Goal: Task Accomplishment & Management: Use online tool/utility

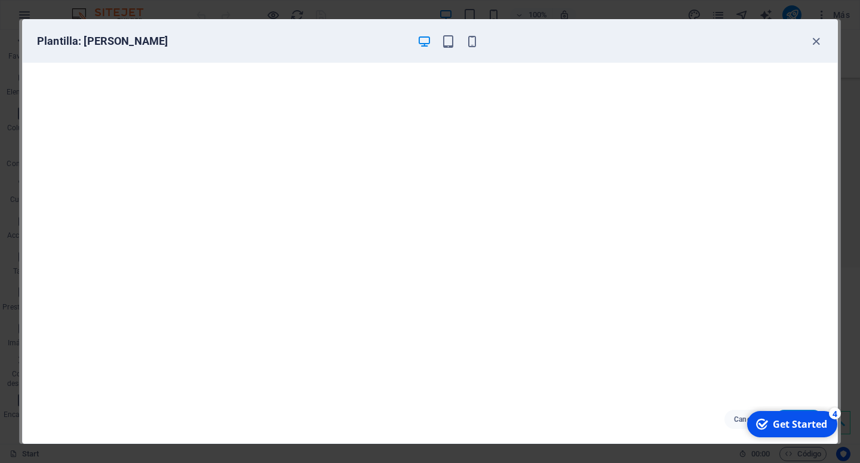
click div "checkmark Get Started 4 First Steps in the Editor Let's guide you through the t…"
drag, startPoint x: 757, startPoint y: 419, endPoint x: 766, endPoint y: 425, distance: 11.1
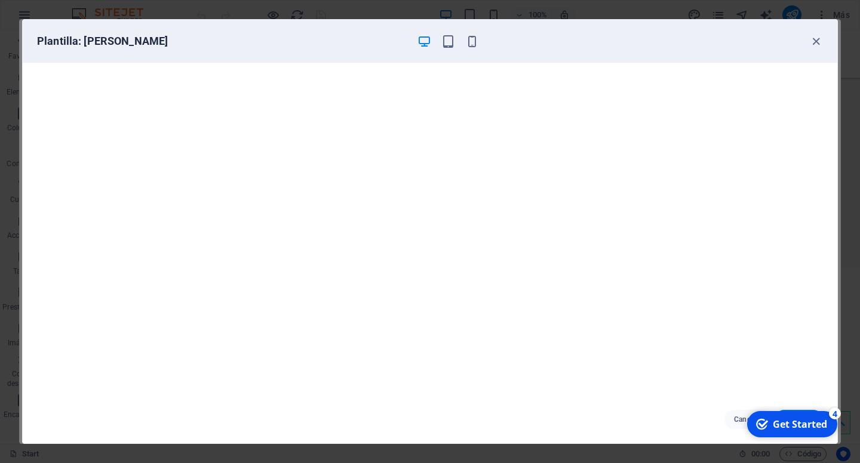
click div "checkmark Get Started 4 First Steps in the Editor Let's guide you through the t…"
click at [797, 427] on div "Get Started" at bounding box center [800, 423] width 54 height 13
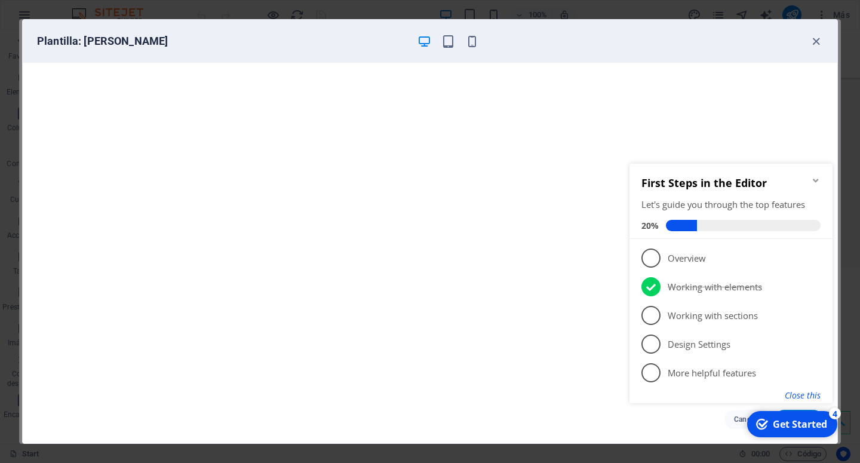
click at [813, 400] on button "Close this" at bounding box center [803, 394] width 36 height 11
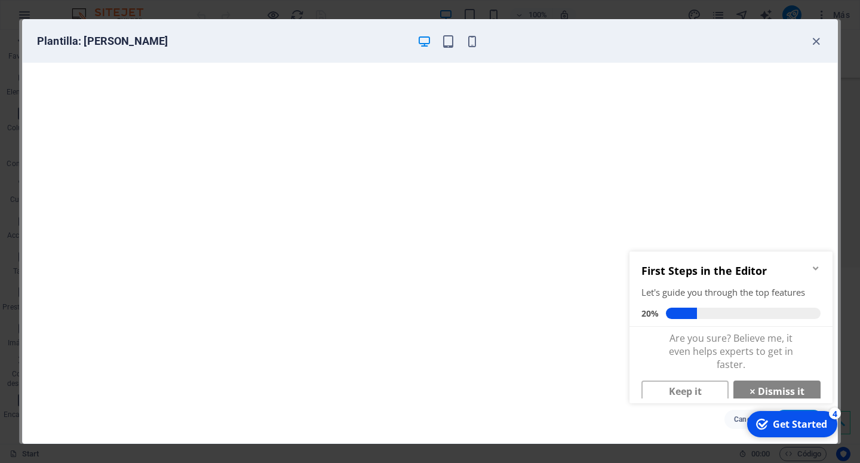
click div "checkmark Get Started 4 First Steps in the Editor Let's guide you through the t…"
click at [819, 44] on icon "button" at bounding box center [816, 42] width 14 height 14
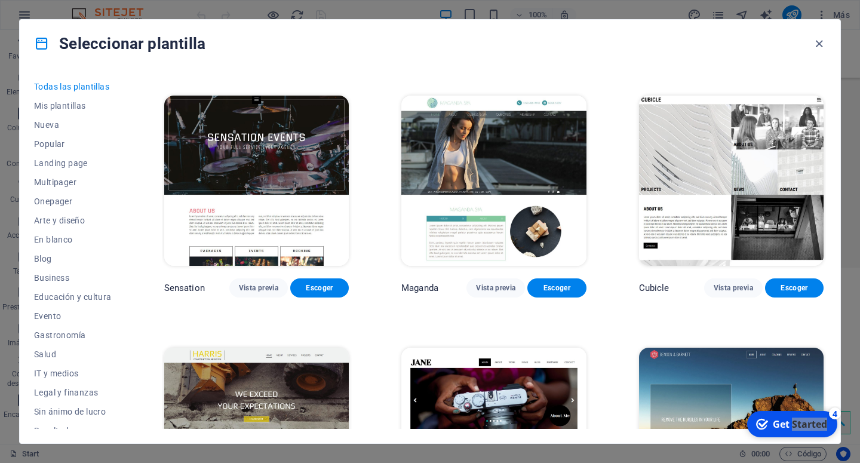
drag, startPoint x: 280, startPoint y: 244, endPoint x: 334, endPoint y: 332, distance: 103.8
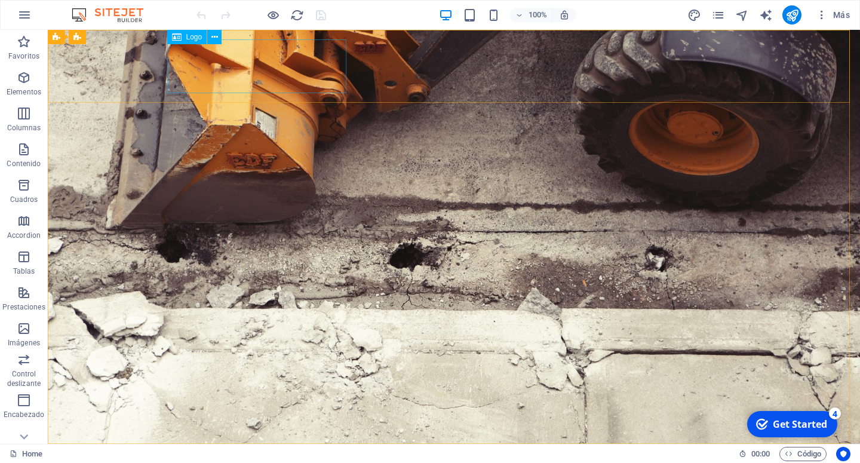
click at [198, 38] on span "Logo" at bounding box center [194, 36] width 16 height 7
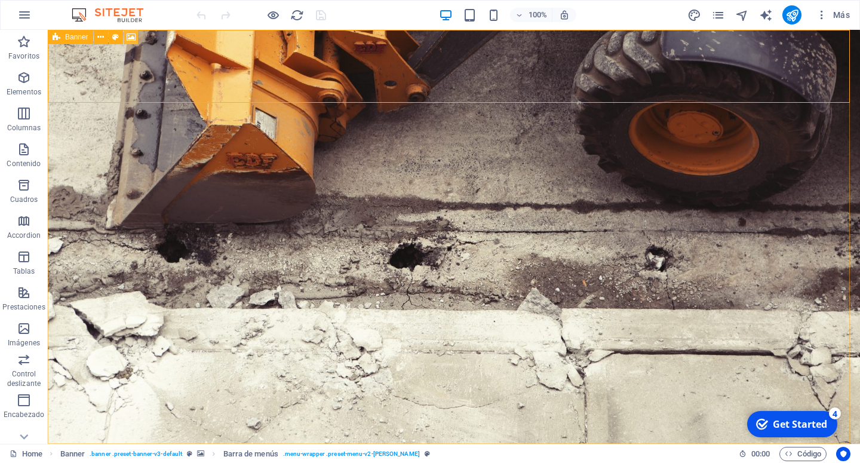
click at [128, 38] on icon at bounding box center [131, 37] width 9 height 13
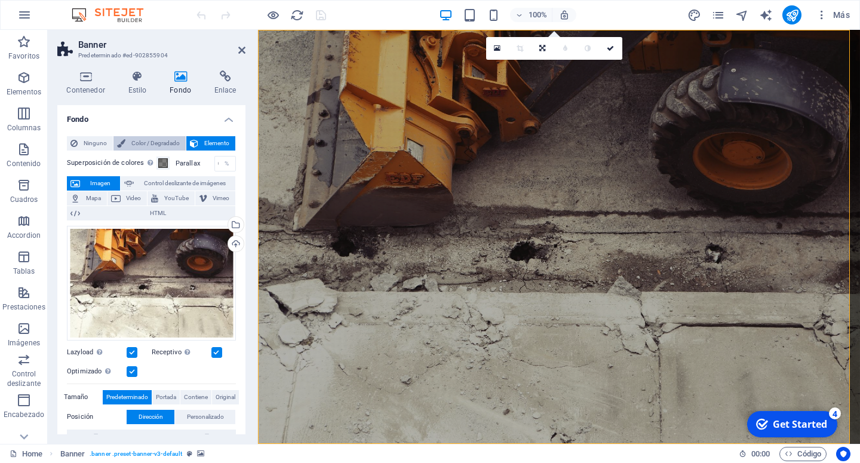
click at [139, 146] on span "Color / Degradado" at bounding box center [155, 143] width 53 height 14
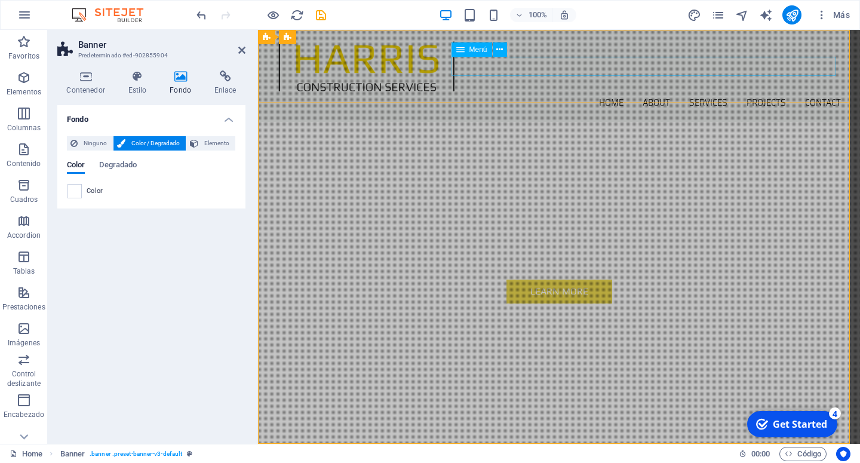
click at [503, 93] on nav "Home About Services Projects Contact" at bounding box center [559, 102] width 564 height 19
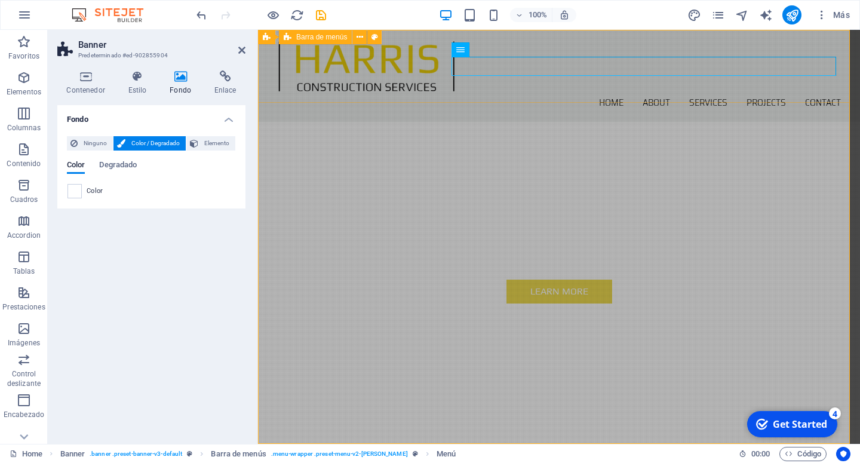
click at [494, 90] on div "Home About Services Projects Contact" at bounding box center [559, 76] width 602 height 92
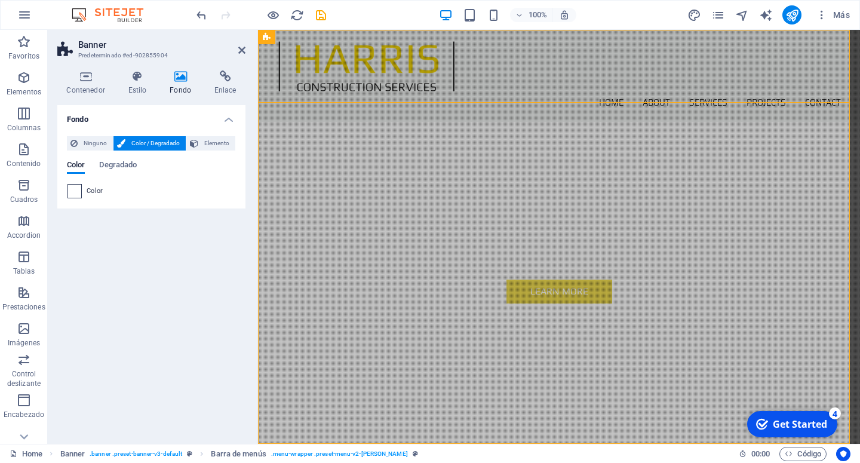
click at [70, 188] on span at bounding box center [74, 191] width 13 height 13
click at [79, 168] on span "Color" at bounding box center [76, 166] width 18 height 17
click at [86, 146] on span "Ninguno" at bounding box center [95, 143] width 28 height 14
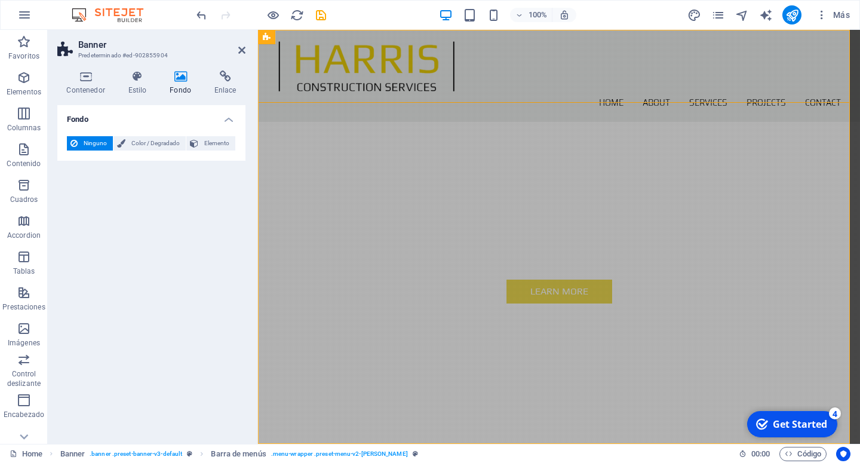
click at [162, 223] on div "Fondo Ninguno Color / Degradado Elemento Estirar fondo a ancho completo Superpo…" at bounding box center [151, 269] width 188 height 329
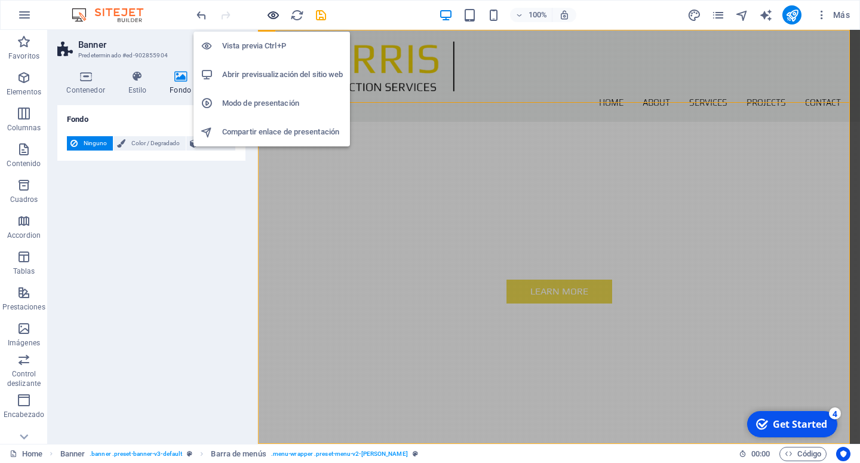
click at [277, 20] on icon "button" at bounding box center [273, 15] width 14 height 14
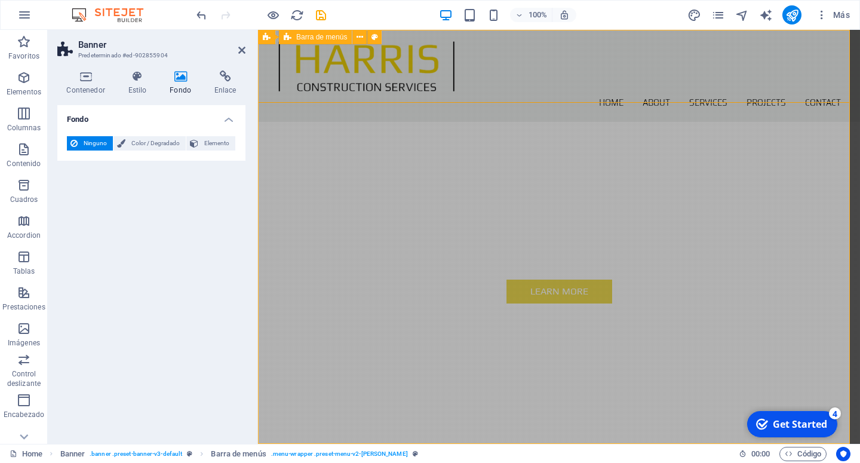
click at [516, 53] on div "Home About Services Projects Contact" at bounding box center [559, 76] width 602 height 92
click at [178, 81] on icon at bounding box center [181, 76] width 40 height 12
click at [129, 145] on span "Color / Degradado" at bounding box center [155, 143] width 53 height 14
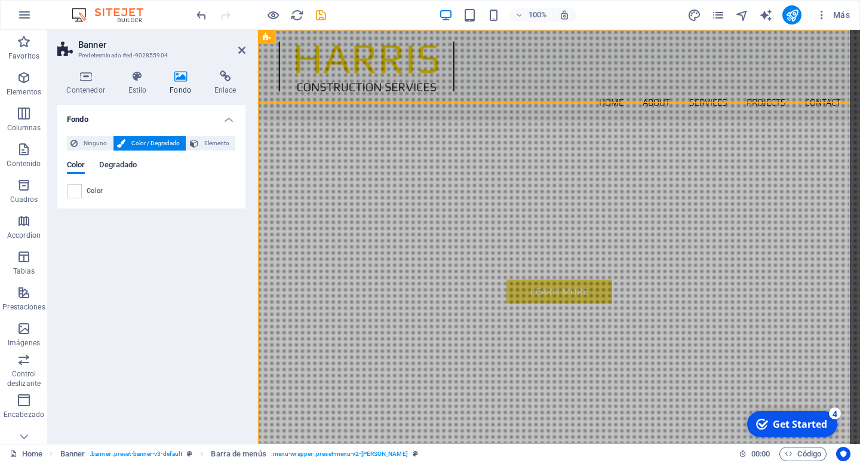
click at [115, 164] on span "Degradado" at bounding box center [118, 166] width 38 height 17
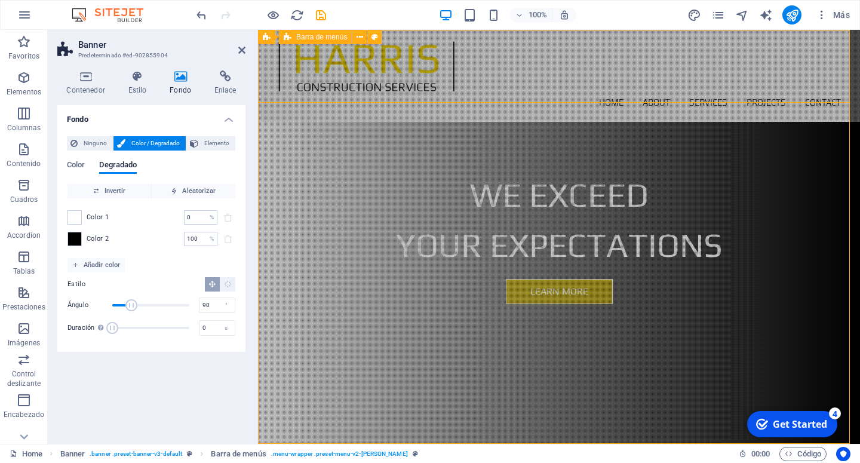
click at [795, 85] on div "Home About Services Projects Contact" at bounding box center [559, 76] width 602 height 92
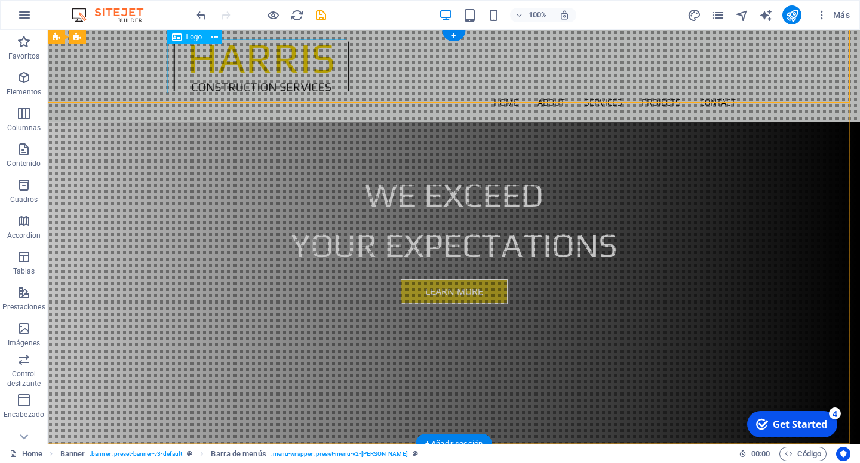
click at [199, 74] on div at bounding box center [454, 66] width 564 height 54
click at [211, 38] on button at bounding box center [214, 37] width 14 height 14
click at [194, 37] on span "Logo" at bounding box center [194, 36] width 16 height 7
click at [214, 36] on icon at bounding box center [214, 37] width 7 height 13
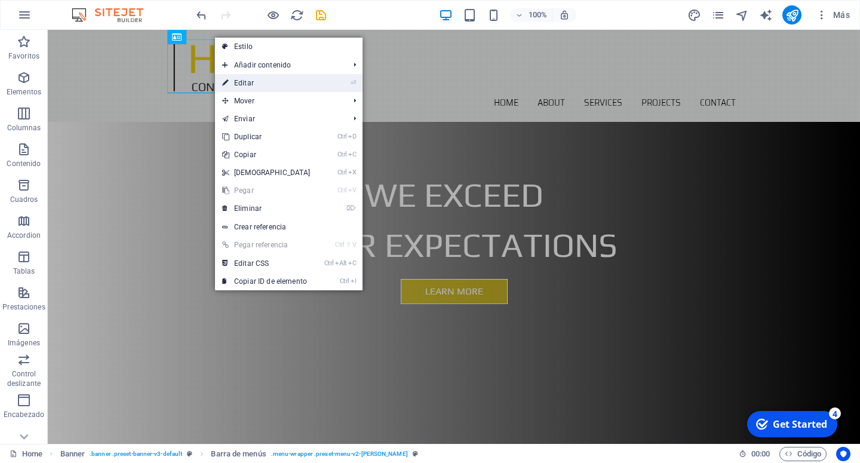
click at [259, 82] on link "⏎ Editar" at bounding box center [266, 83] width 103 height 18
select select "px"
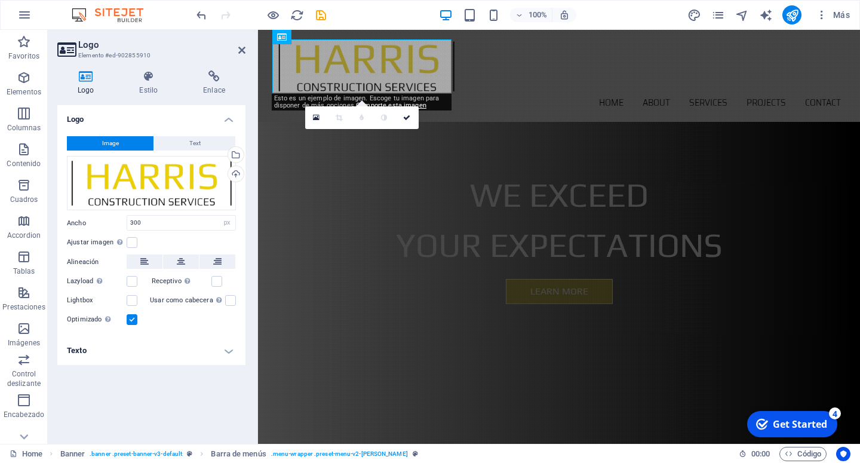
click at [105, 141] on span "Image" at bounding box center [110, 143] width 17 height 14
click at [323, 120] on link at bounding box center [316, 117] width 23 height 23
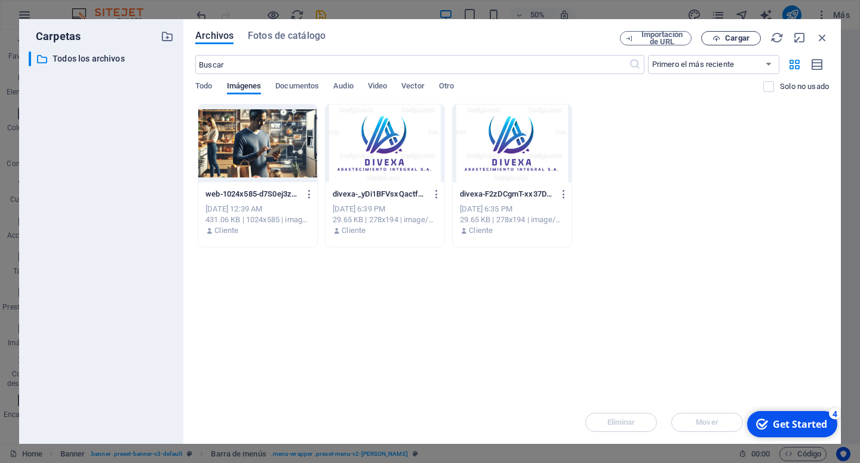
click at [718, 42] on icon "button" at bounding box center [717, 39] width 8 height 8
click at [650, 293] on div "Arrastra archivos aquí para cargarlos de inmediato web-1024x585-d7S0ej3z1QGweno…" at bounding box center [512, 252] width 634 height 297
click at [821, 35] on icon "button" at bounding box center [822, 37] width 13 height 13
select select "image"
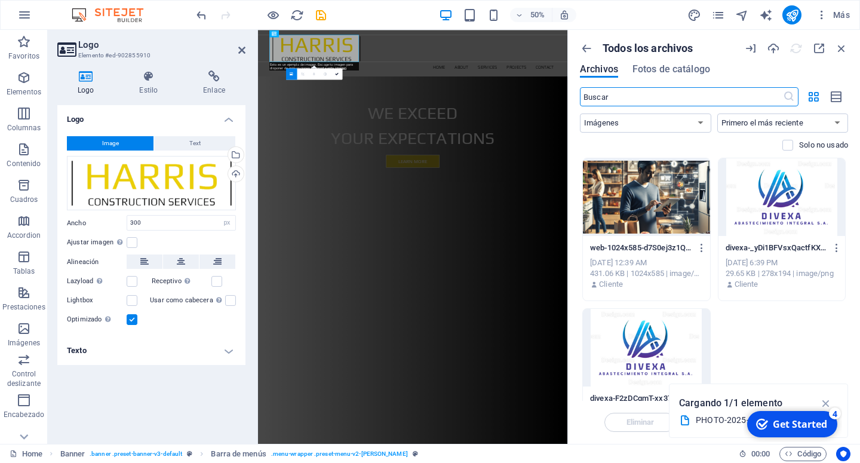
click at [172, 120] on h4 "Logo" at bounding box center [151, 116] width 188 height 22
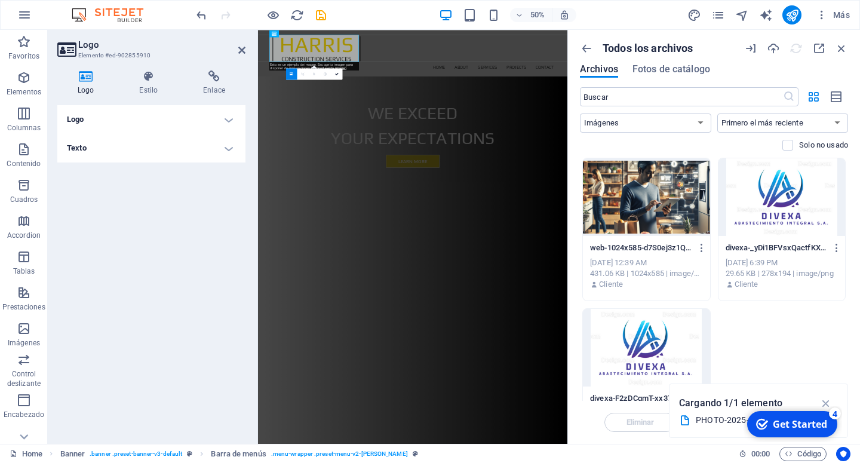
click at [179, 148] on h4 "Texto" at bounding box center [151, 148] width 188 height 29
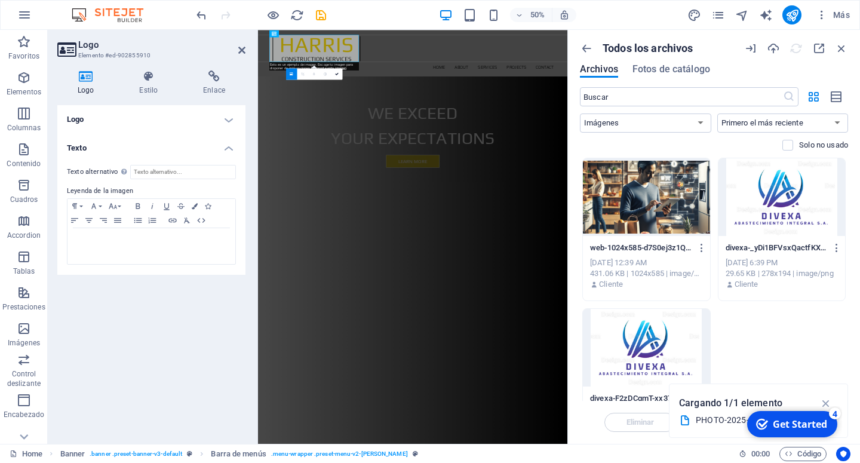
click at [227, 119] on h4 "Logo" at bounding box center [151, 119] width 188 height 29
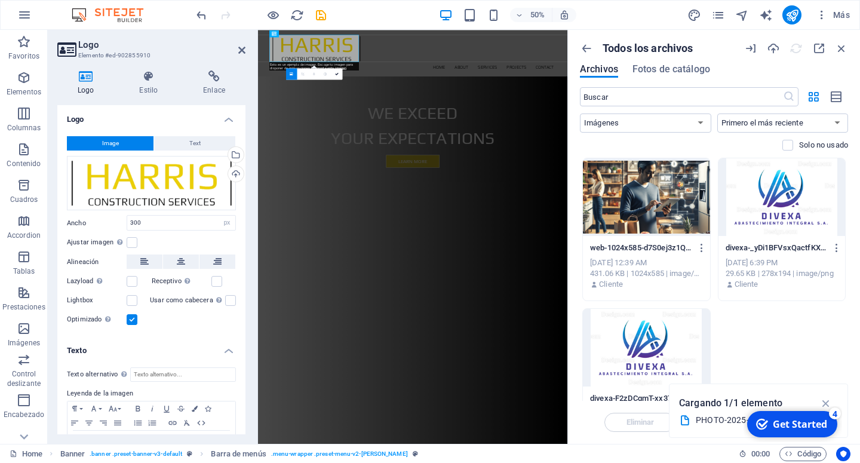
scroll to position [40, 0]
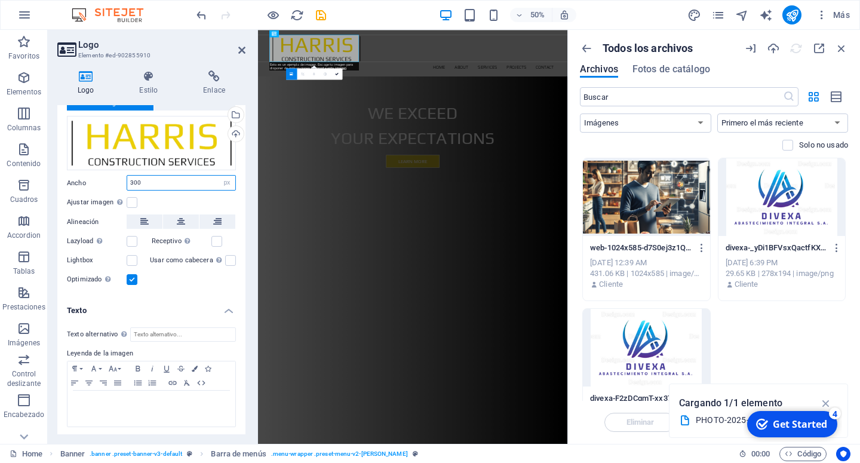
drag, startPoint x: 201, startPoint y: 182, endPoint x: 119, endPoint y: 182, distance: 81.8
click at [127, 182] on input "300" at bounding box center [181, 183] width 108 height 14
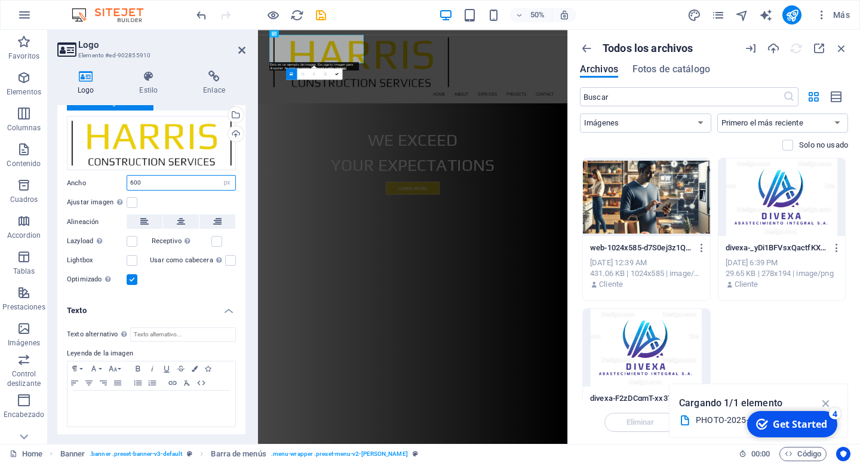
type input "600"
click at [199, 285] on div "Image Text Arrastra archivos aquí, haz clic para escoger archivos o selecciona …" at bounding box center [151, 192] width 188 height 210
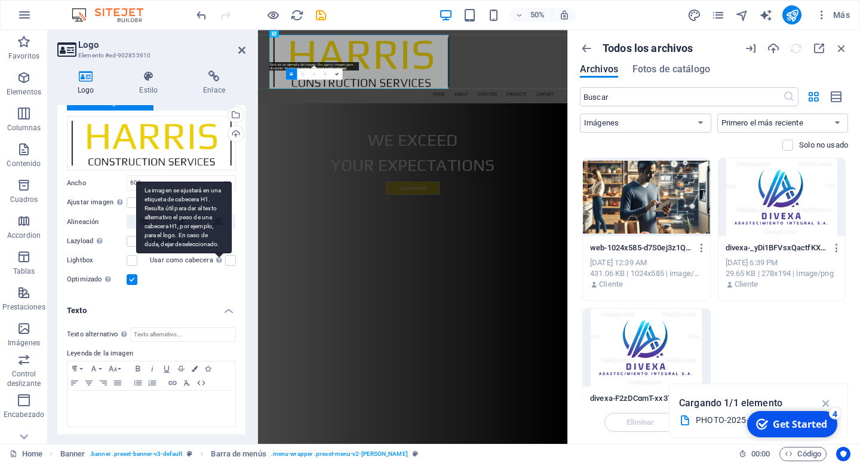
scroll to position [0, 0]
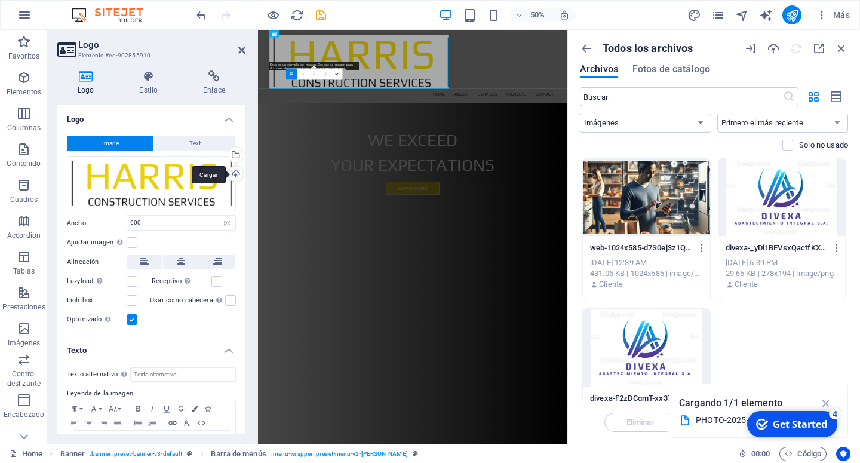
click at [226, 174] on div "Cargar" at bounding box center [235, 175] width 18 height 18
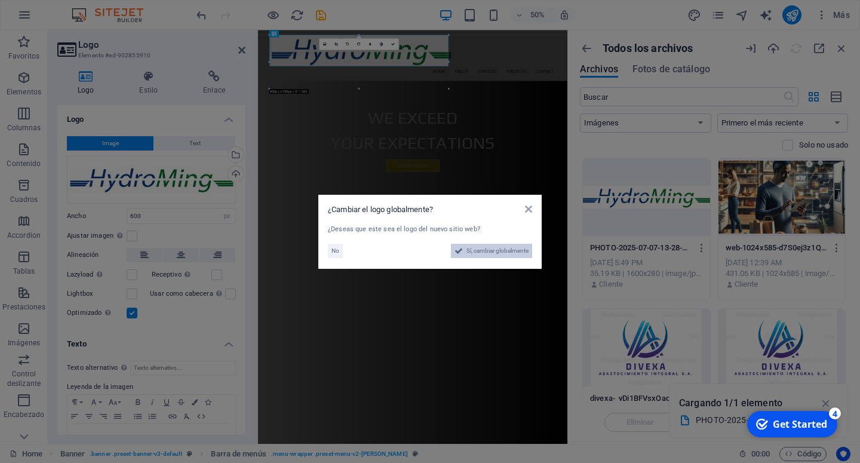
click at [487, 250] on span "Sí, cambiar globalmente" at bounding box center [497, 251] width 62 height 14
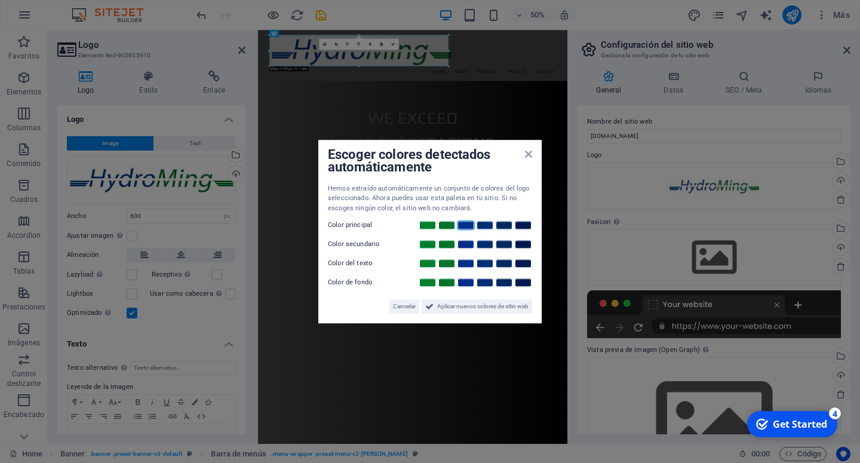
click at [462, 226] on link at bounding box center [466, 225] width 18 height 10
click at [465, 243] on link at bounding box center [466, 245] width 18 height 10
drag, startPoint x: 461, startPoint y: 261, endPoint x: 462, endPoint y: 271, distance: 9.6
click at [462, 262] on link at bounding box center [466, 264] width 18 height 10
click at [462, 281] on link at bounding box center [466, 283] width 18 height 10
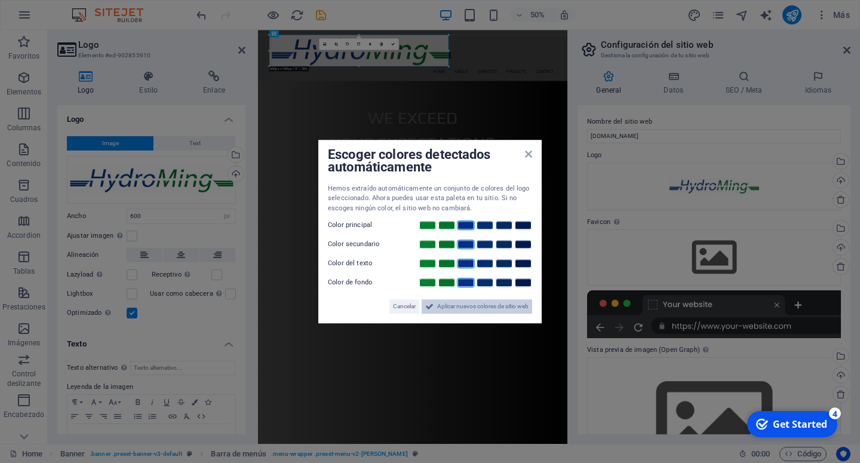
click at [466, 305] on span "Aplicar nuevos colores de sitio web" at bounding box center [482, 306] width 91 height 14
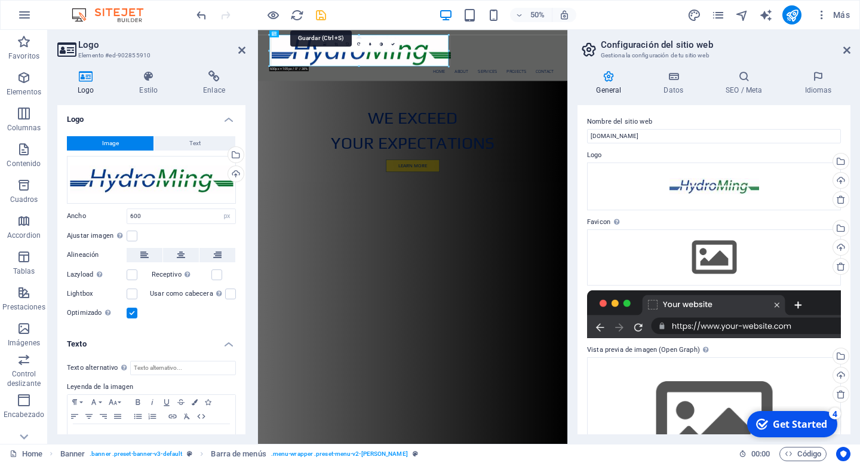
click at [320, 17] on icon "save" at bounding box center [321, 15] width 14 height 14
drag, startPoint x: 239, startPoint y: 50, endPoint x: 226, endPoint y: 23, distance: 29.4
click at [239, 50] on icon at bounding box center [241, 50] width 7 height 10
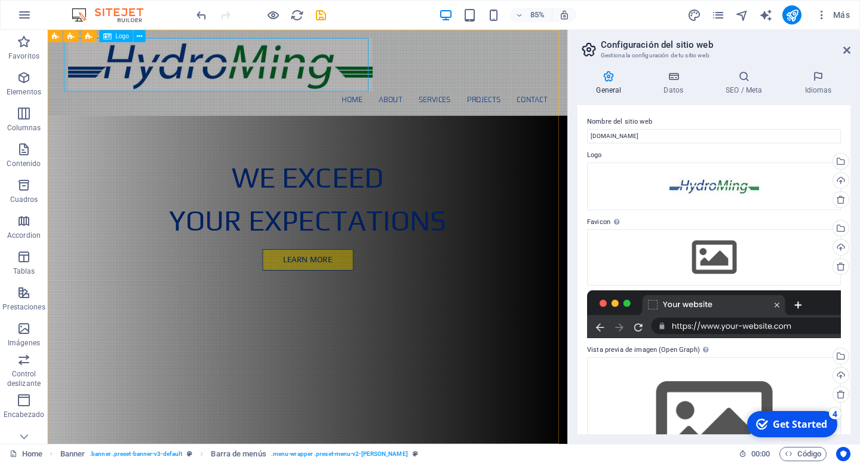
click at [118, 38] on span "Logo" at bounding box center [122, 36] width 14 height 6
click at [218, 67] on div at bounding box center [354, 70] width 564 height 63
click at [137, 40] on icon at bounding box center [139, 35] width 5 height 11
click at [541, 61] on div "Home About Services Projects Contact" at bounding box center [354, 80] width 612 height 101
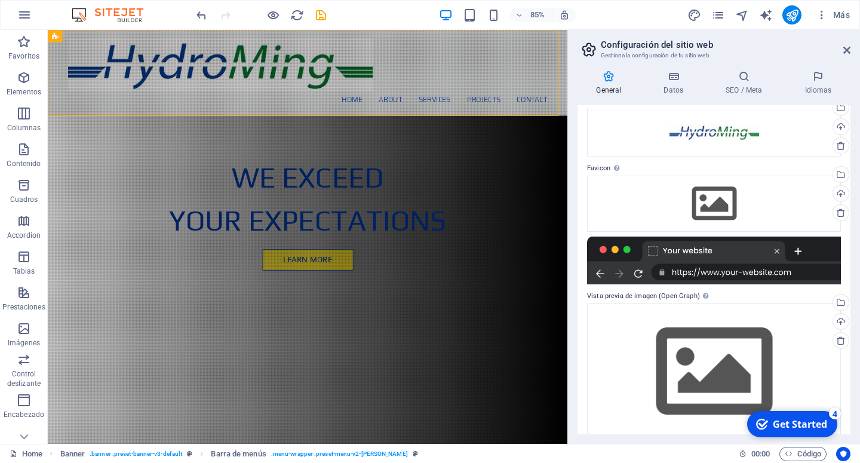
scroll to position [69, 0]
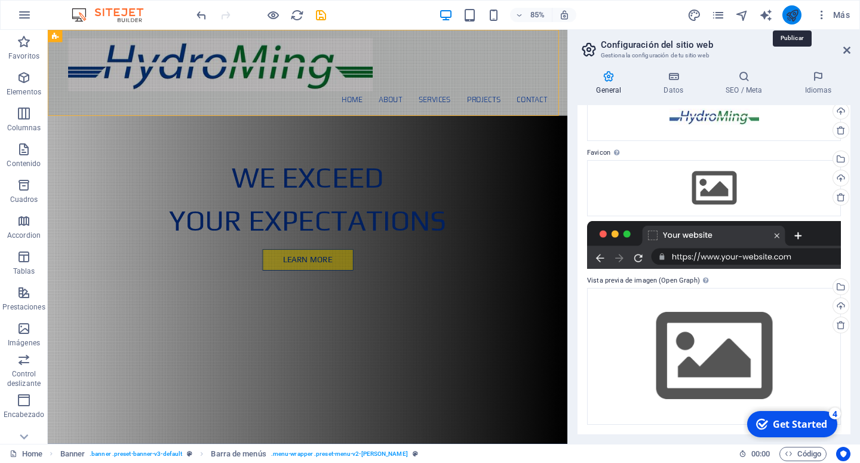
click at [796, 18] on icon "publish" at bounding box center [792, 15] width 14 height 14
click at [823, 11] on icon "button" at bounding box center [822, 15] width 12 height 12
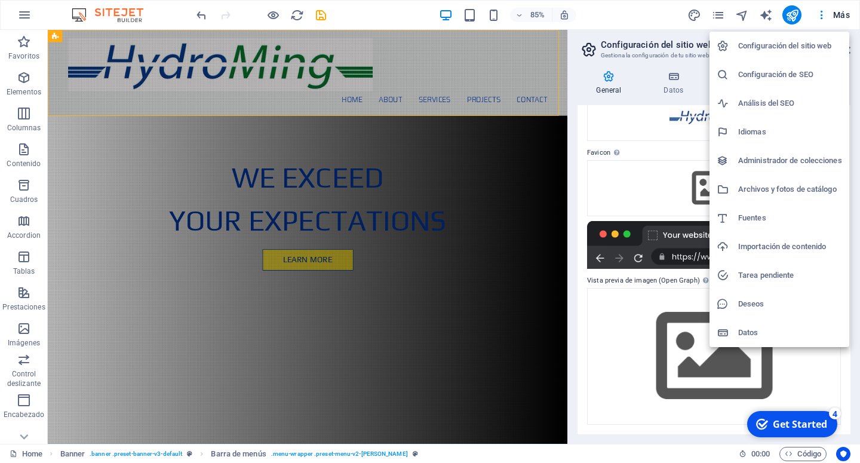
click at [796, 16] on div at bounding box center [430, 231] width 860 height 463
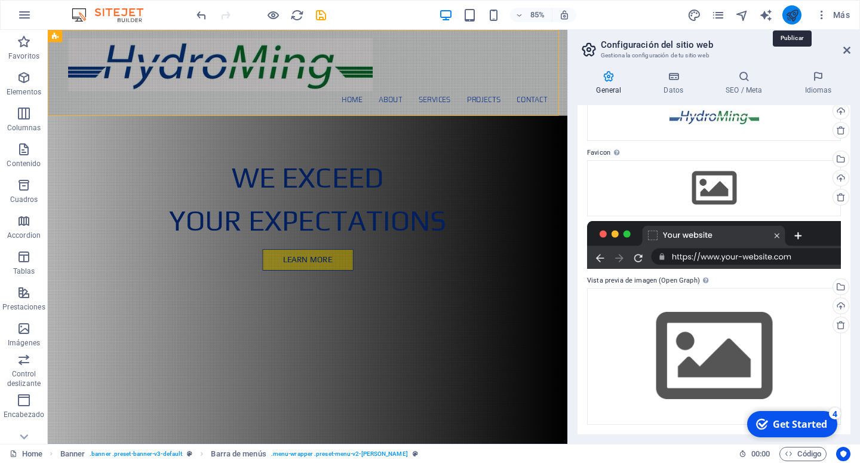
click at [795, 14] on icon "publish" at bounding box center [792, 15] width 14 height 14
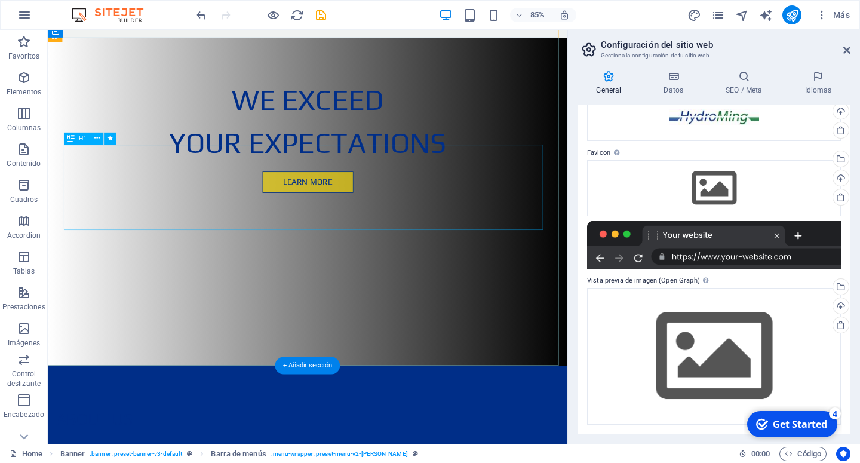
scroll to position [0, 0]
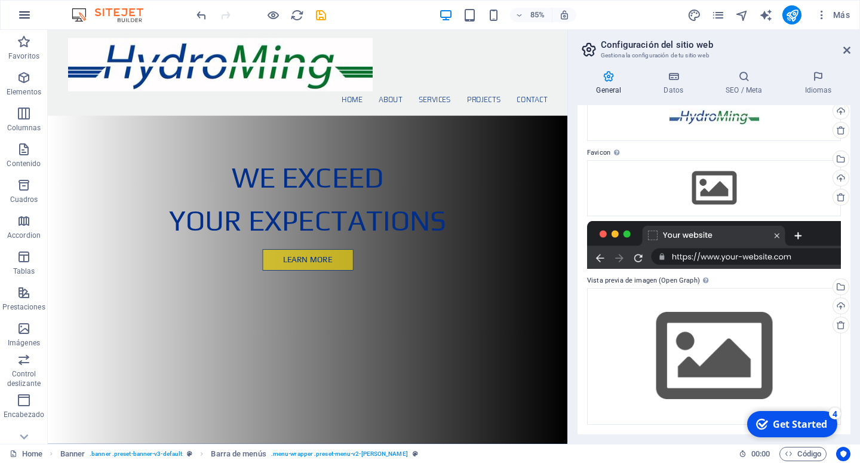
click at [24, 5] on button "button" at bounding box center [24, 15] width 29 height 29
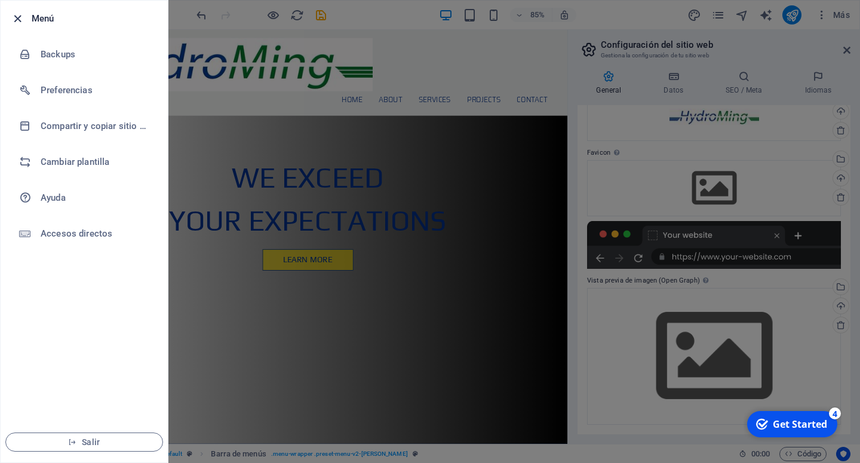
click at [15, 17] on icon "button" at bounding box center [18, 19] width 14 height 14
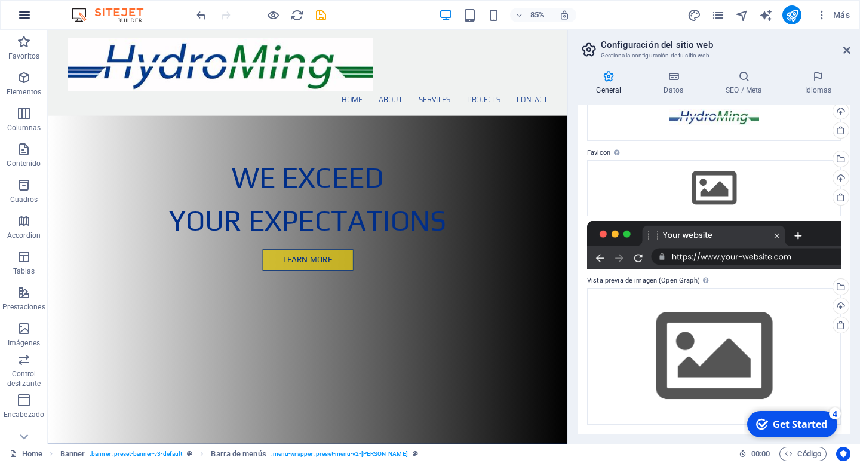
click at [22, 16] on icon "button" at bounding box center [24, 15] width 14 height 14
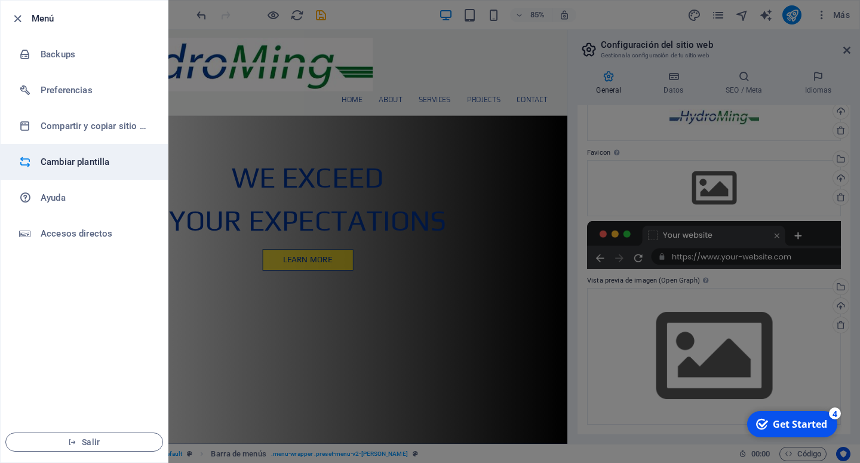
click at [65, 158] on h6 "Cambiar plantilla" at bounding box center [96, 162] width 110 height 14
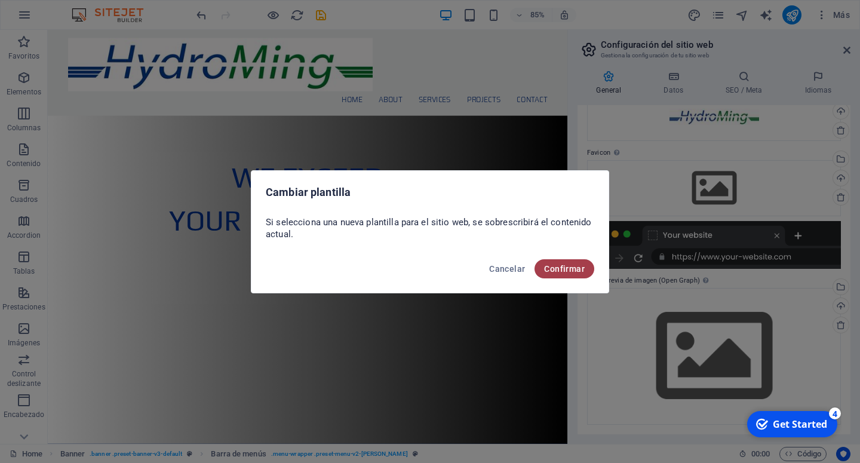
click at [545, 263] on button "Confirmar" at bounding box center [565, 268] width 60 height 19
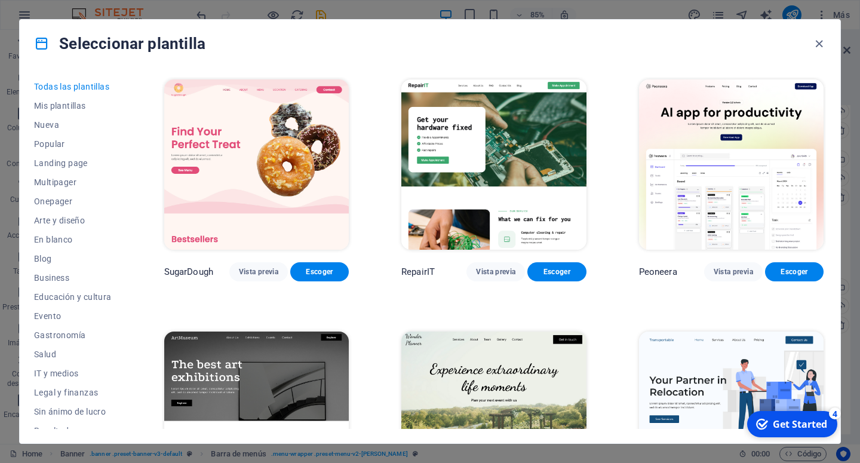
scroll to position [108, 0]
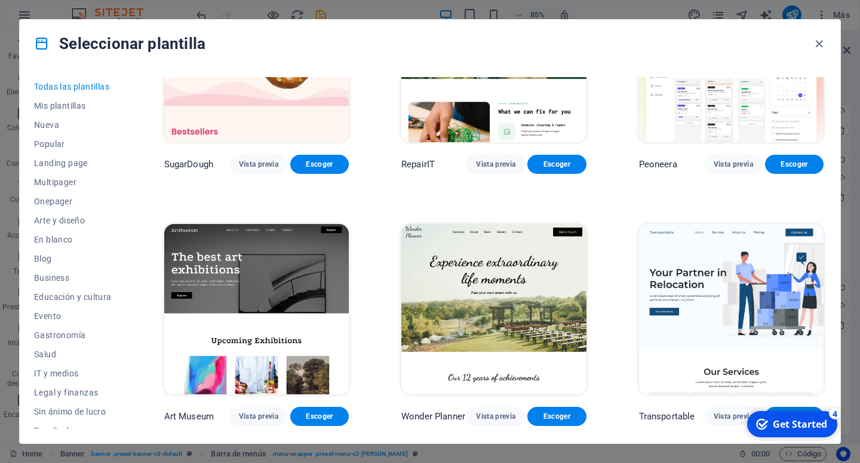
drag, startPoint x: 136, startPoint y: 250, endPoint x: 134, endPoint y: 304, distance: 53.8
click at [134, 304] on div "Todas las plantillas Mis plantillas Nueva Popular Landing page Multipager Onepa…" at bounding box center [430, 255] width 821 height 376
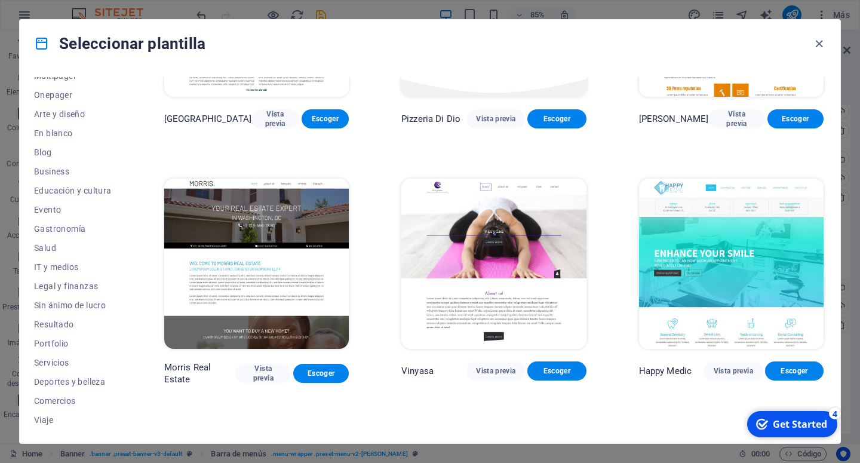
scroll to position [5429, 0]
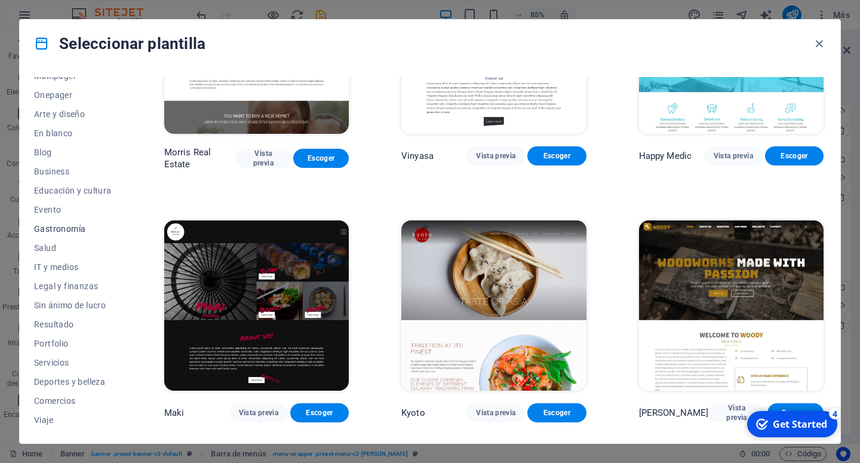
click at [74, 230] on span "Gastronomía" at bounding box center [73, 229] width 78 height 10
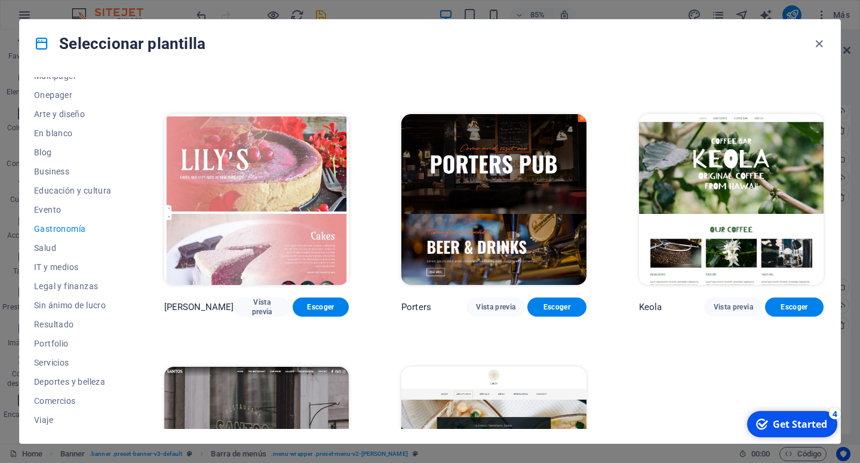
scroll to position [1091, 0]
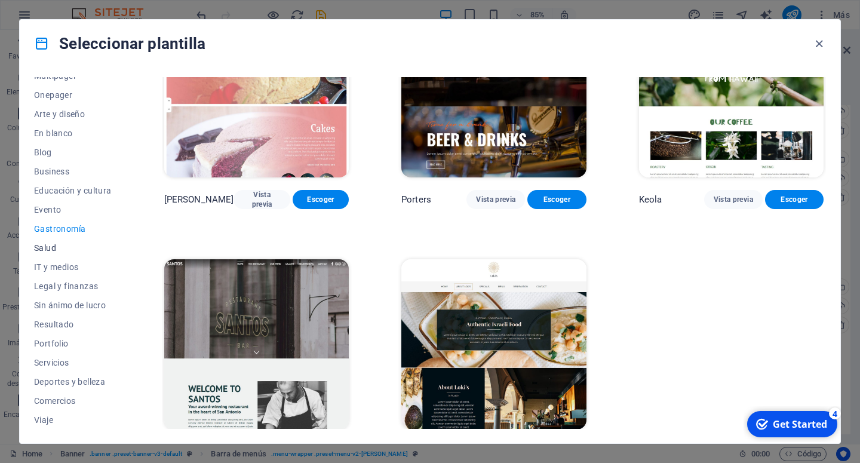
click at [55, 250] on span "Salud" at bounding box center [73, 248] width 78 height 10
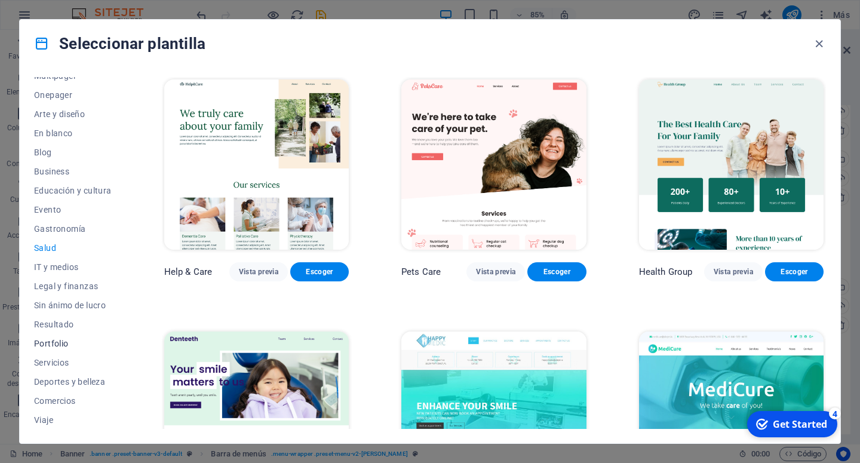
scroll to position [126, 0]
click at [67, 248] on span "IT y medios" at bounding box center [73, 247] width 78 height 10
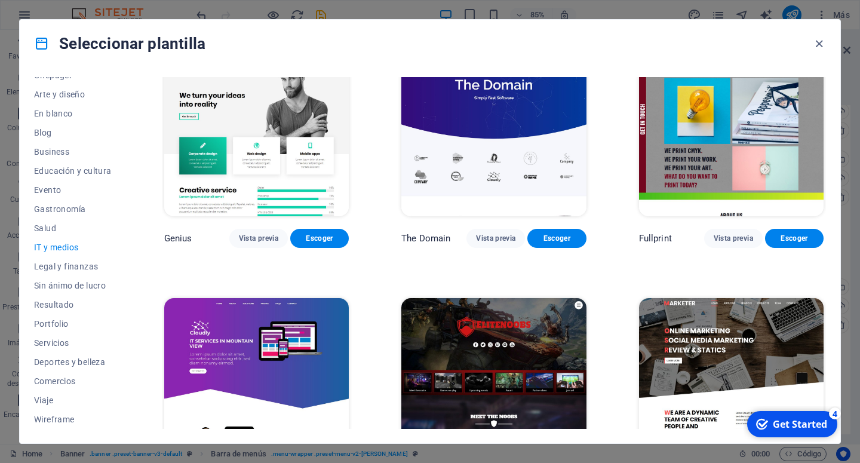
scroll to position [589, 0]
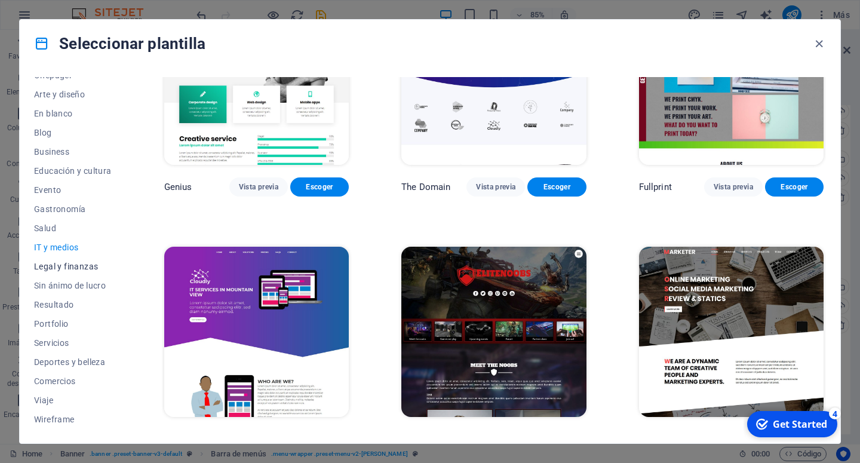
click at [49, 273] on button "Legal y finanzas" at bounding box center [73, 266] width 78 height 19
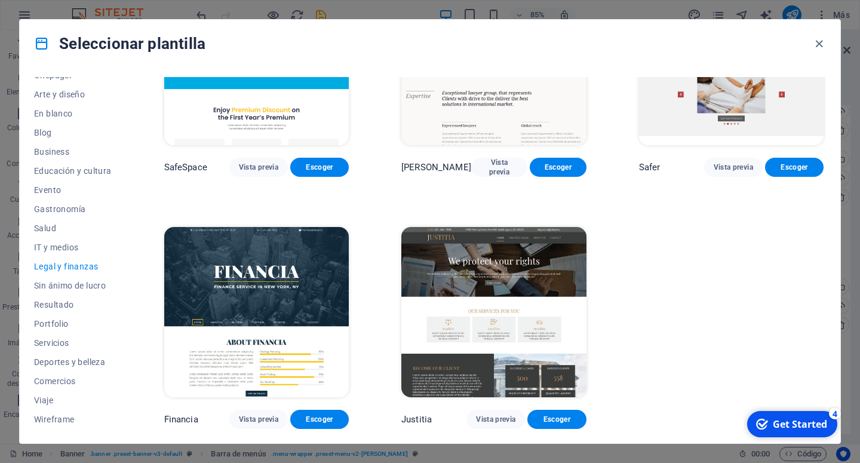
scroll to position [93, 0]
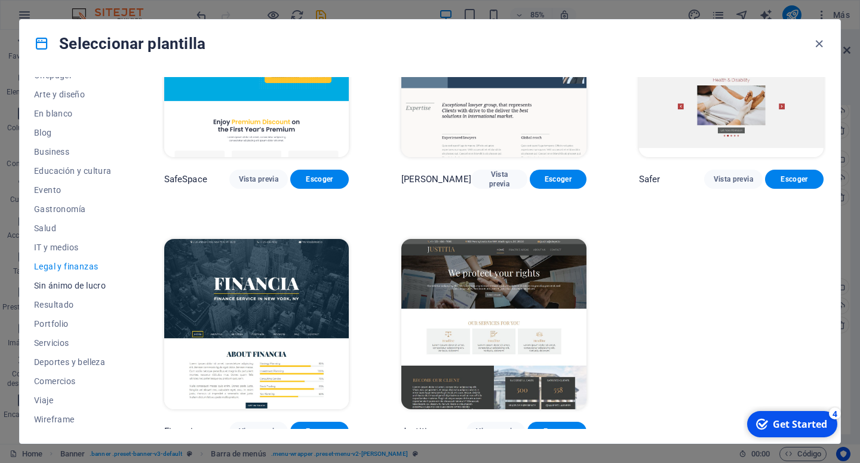
click at [51, 282] on span "Sin ánimo de lucro" at bounding box center [73, 286] width 78 height 10
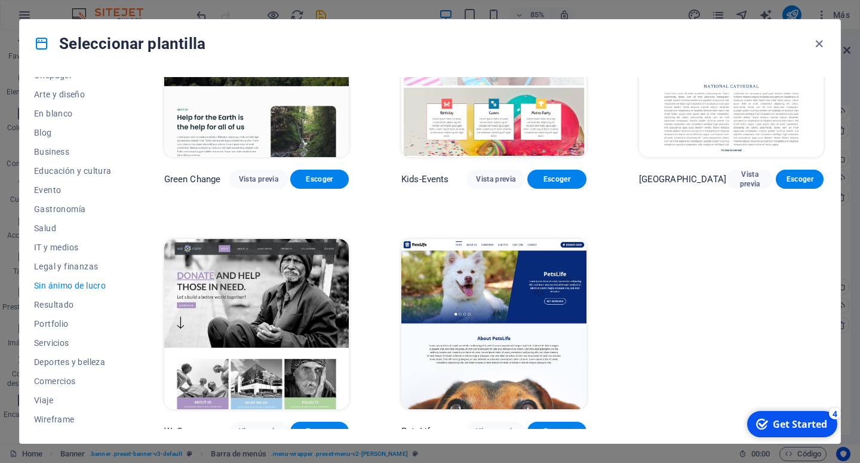
scroll to position [97, 0]
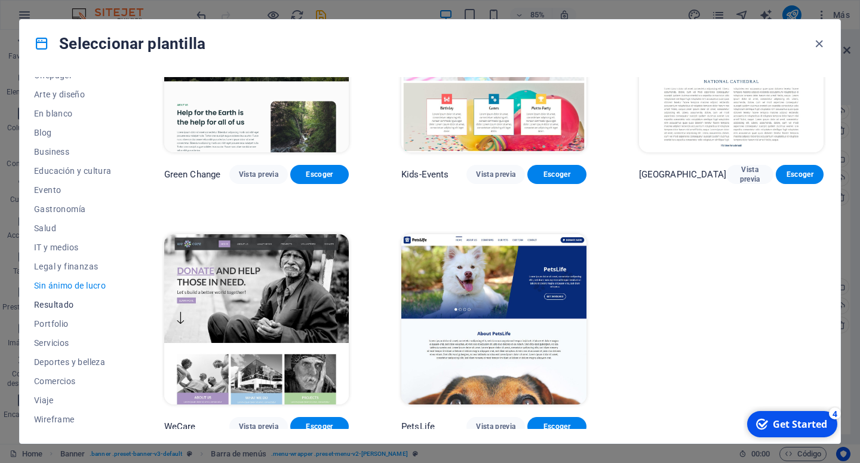
click at [48, 305] on span "Resultado" at bounding box center [73, 305] width 78 height 10
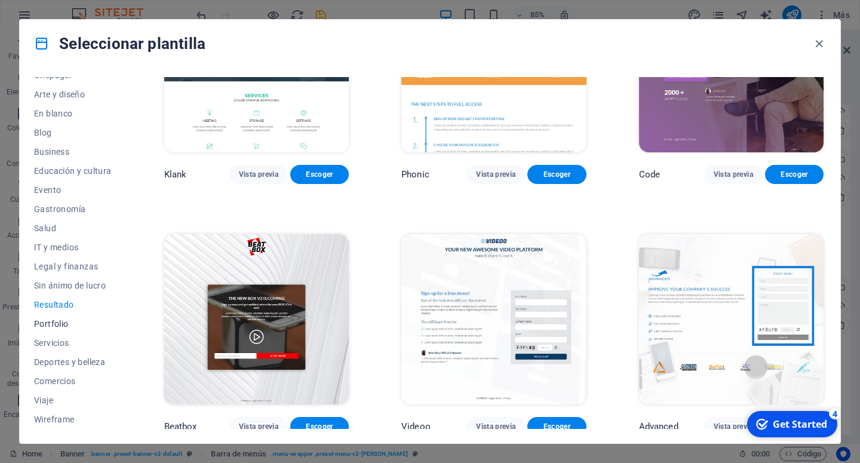
click at [51, 324] on span "Portfolio" at bounding box center [73, 324] width 78 height 10
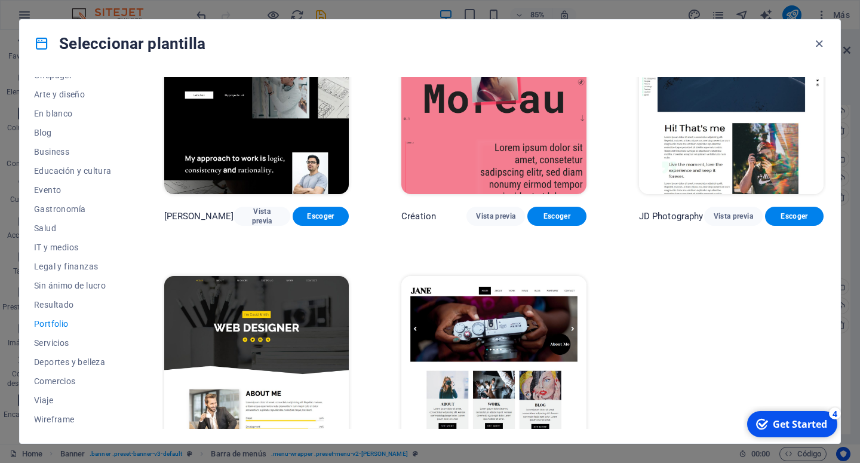
scroll to position [348, 0]
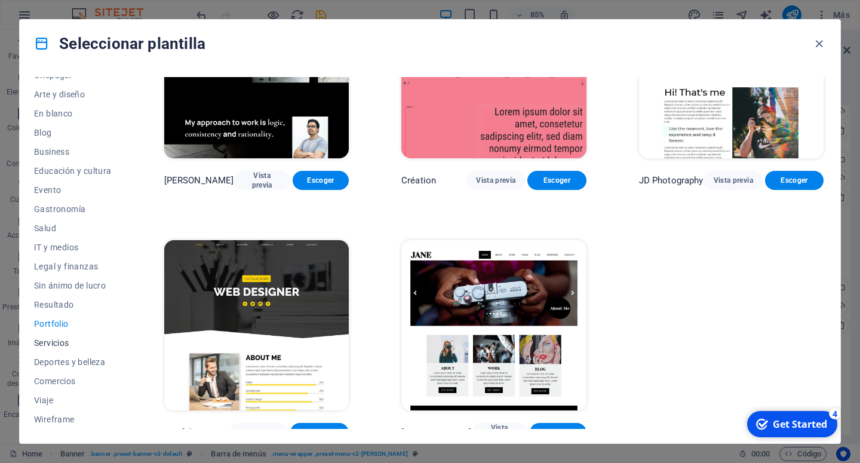
click at [64, 339] on span "Servicios" at bounding box center [73, 343] width 78 height 10
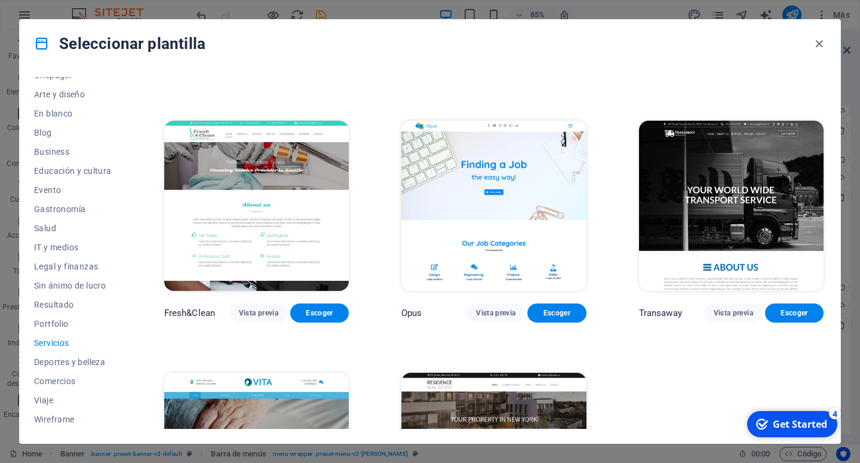
scroll to position [1337, 0]
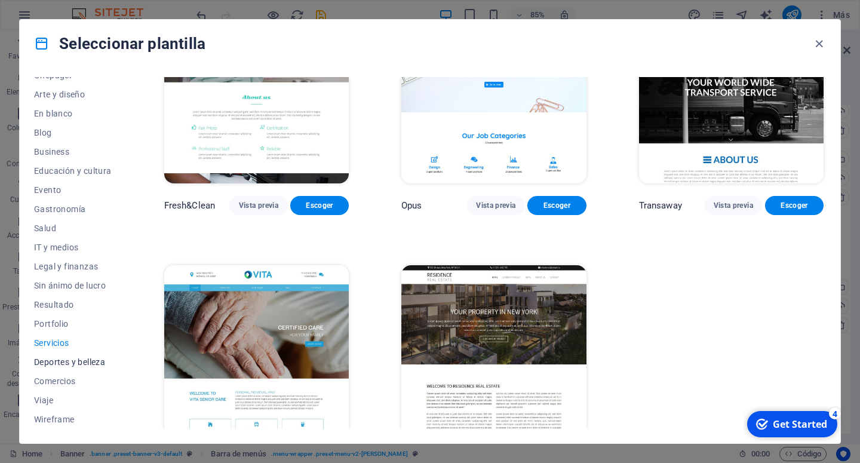
click at [66, 361] on span "Deportes y belleza" at bounding box center [73, 362] width 78 height 10
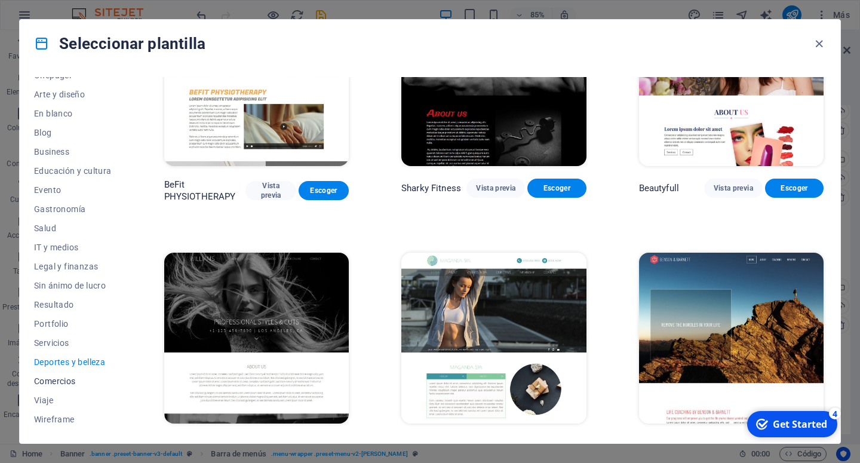
click at [63, 379] on span "Comercios" at bounding box center [73, 381] width 78 height 10
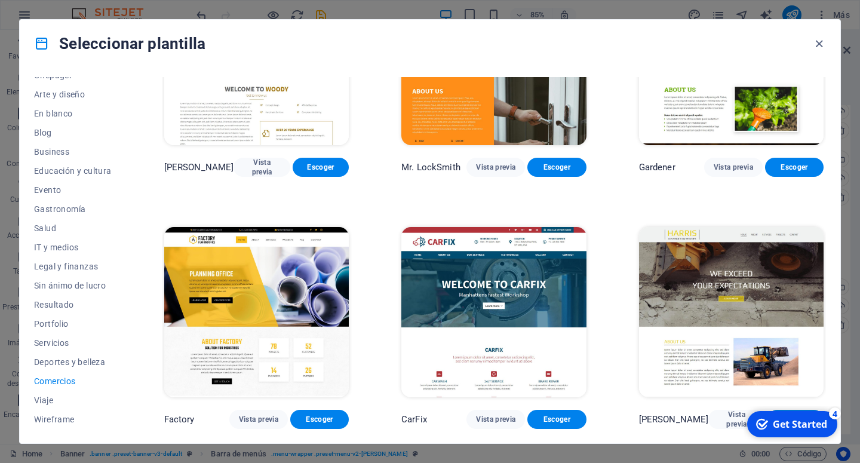
scroll to position [343, 0]
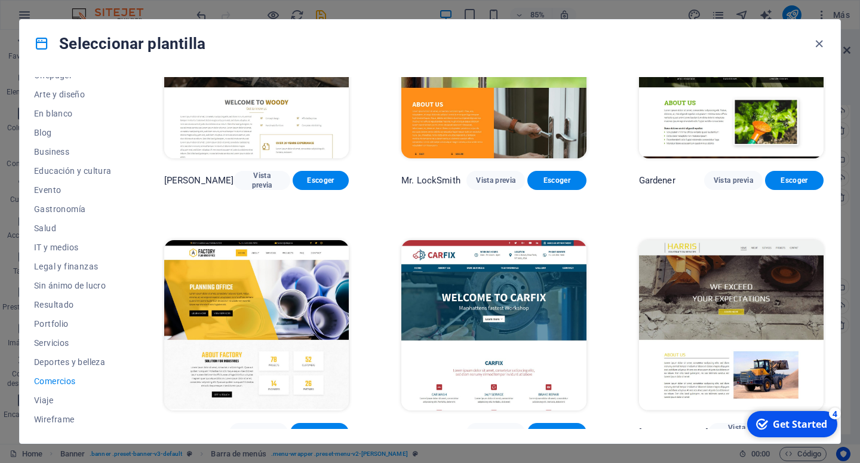
click at [380, 315] on div "WePaint Vista previa Escoger Handyman Vista previa Escoger Max Roofer Vista pre…" at bounding box center [494, 88] width 664 height 708
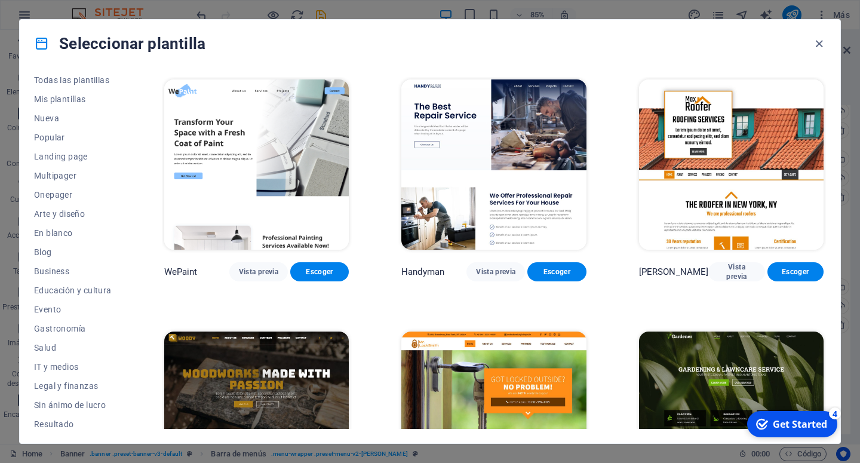
scroll to position [0, 0]
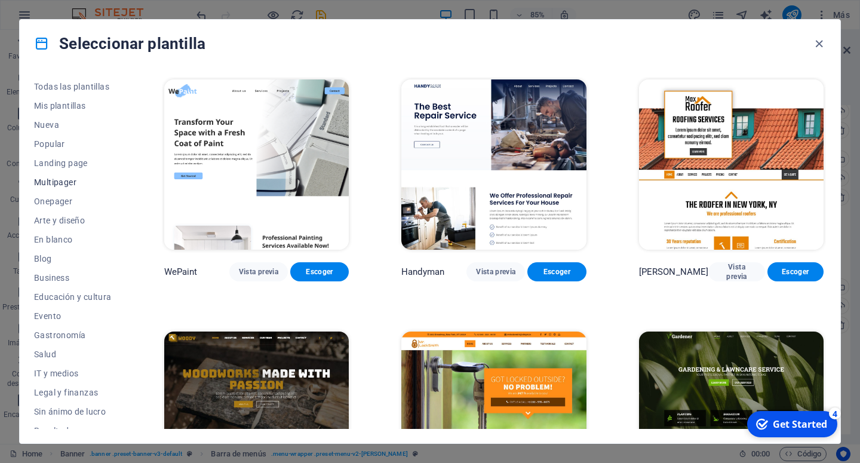
click at [60, 185] on span "Multipager" at bounding box center [73, 182] width 78 height 10
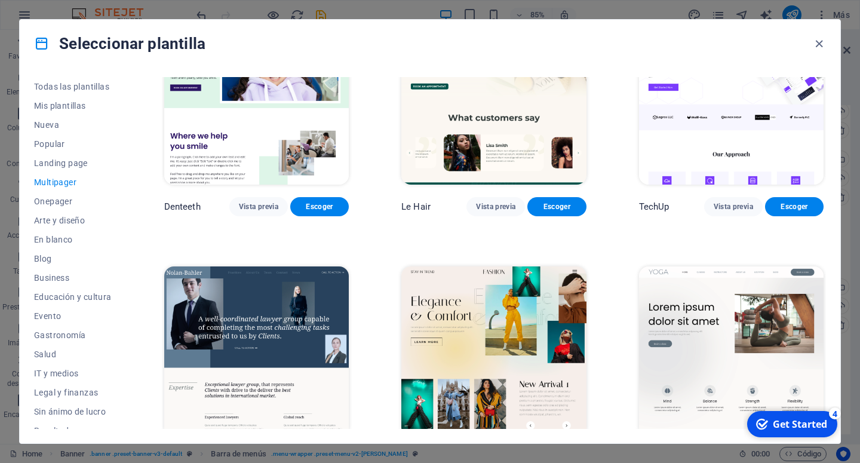
scroll to position [1989, 0]
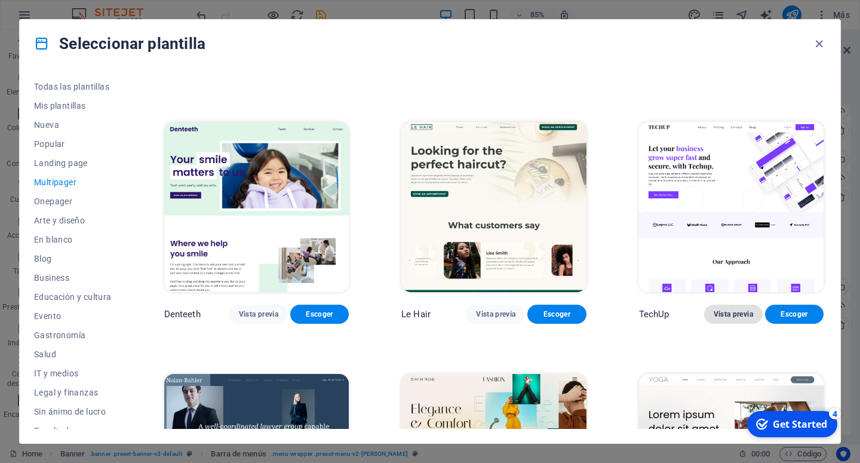
click at [728, 309] on span "Vista previa" at bounding box center [733, 314] width 39 height 10
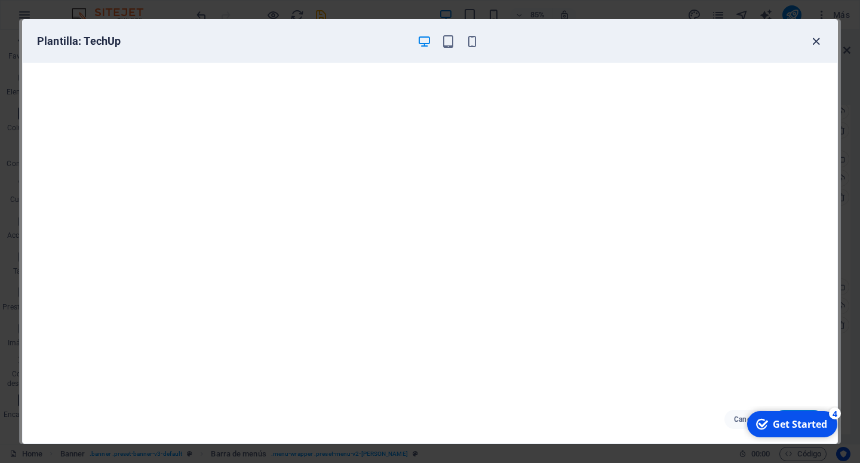
click at [813, 41] on icon "button" at bounding box center [816, 42] width 14 height 14
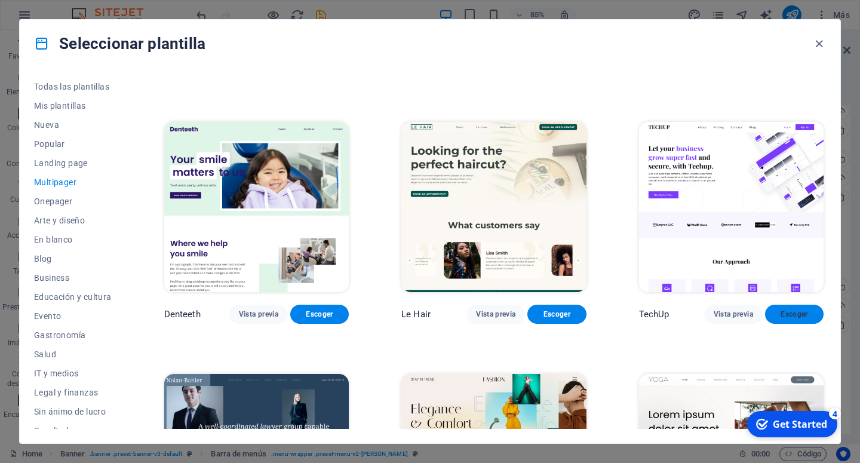
click at [791, 309] on span "Escoger" at bounding box center [794, 314] width 39 height 10
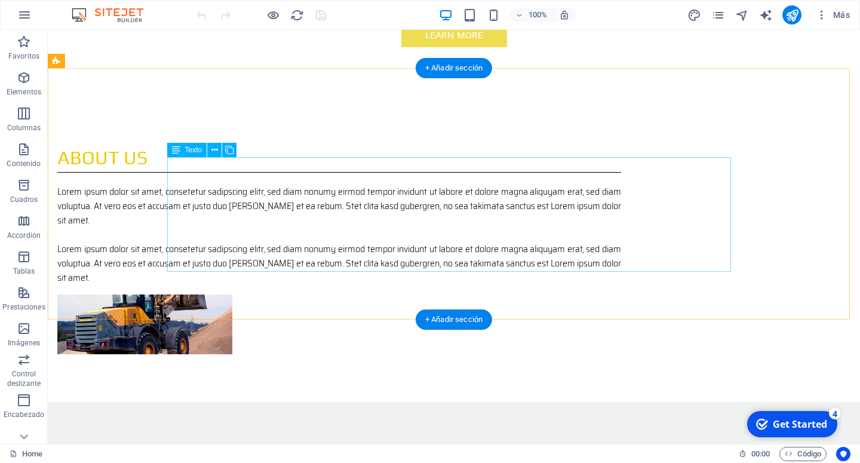
scroll to position [487, 0]
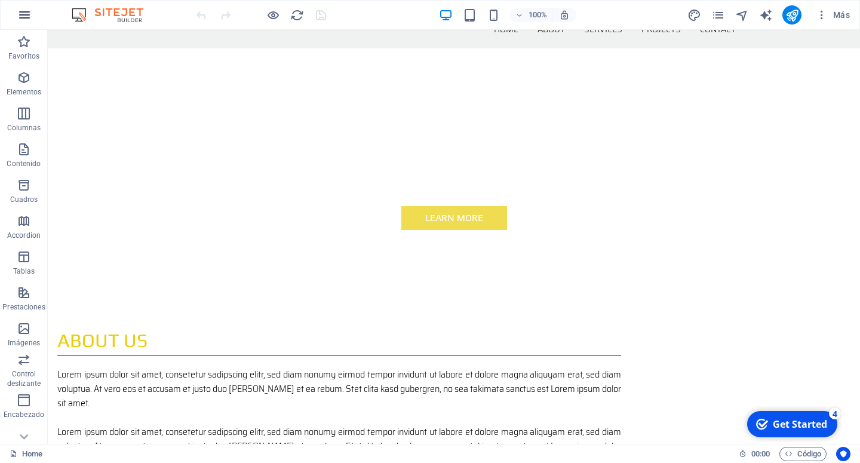
click at [31, 16] on icon "button" at bounding box center [24, 15] width 14 height 14
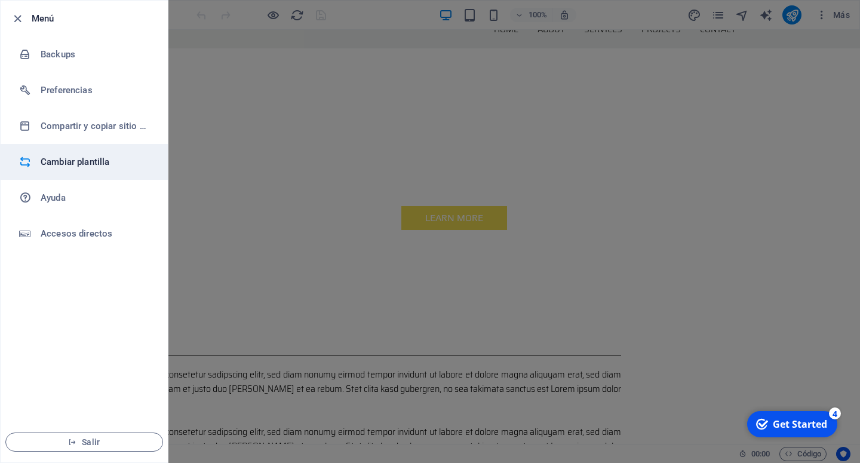
click at [67, 162] on h6 "Cambiar plantilla" at bounding box center [96, 162] width 110 height 14
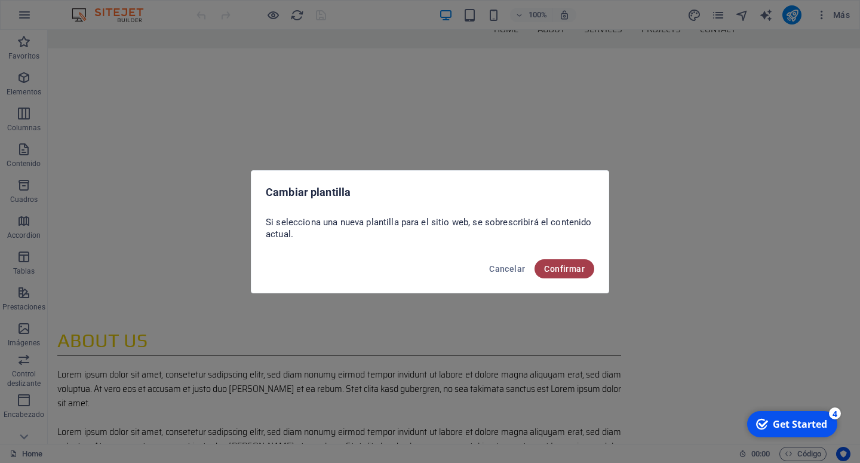
click at [567, 270] on span "Confirmar" at bounding box center [564, 269] width 41 height 10
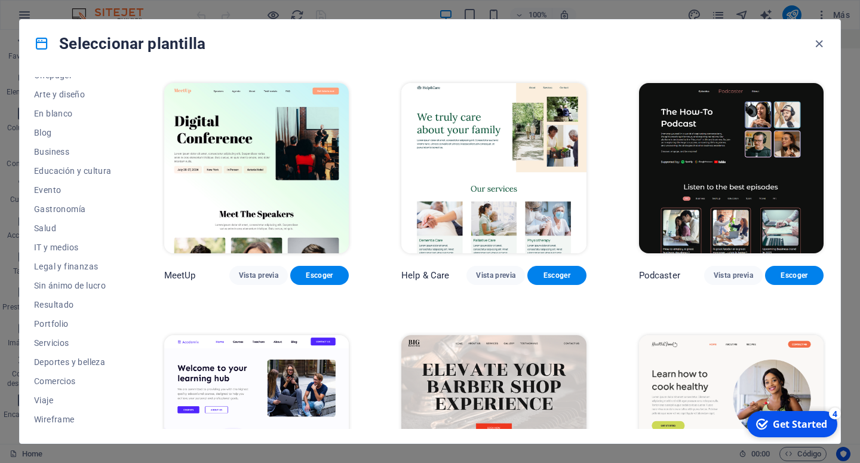
scroll to position [0, 0]
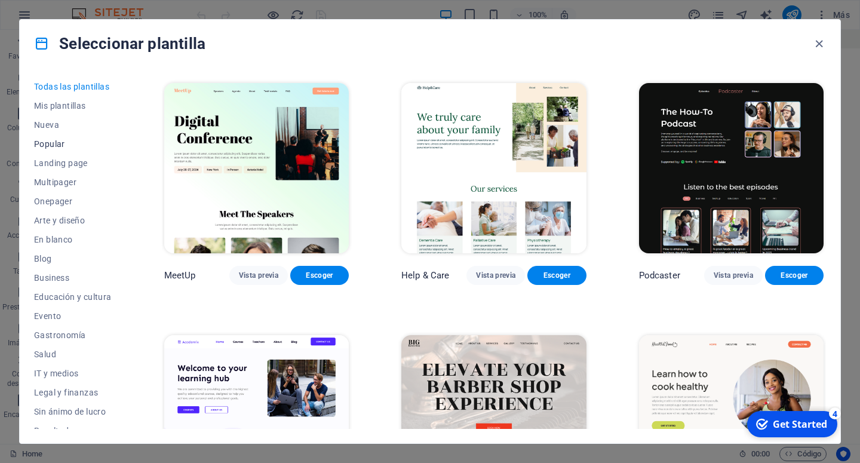
click at [62, 142] on span "Popular" at bounding box center [73, 144] width 78 height 10
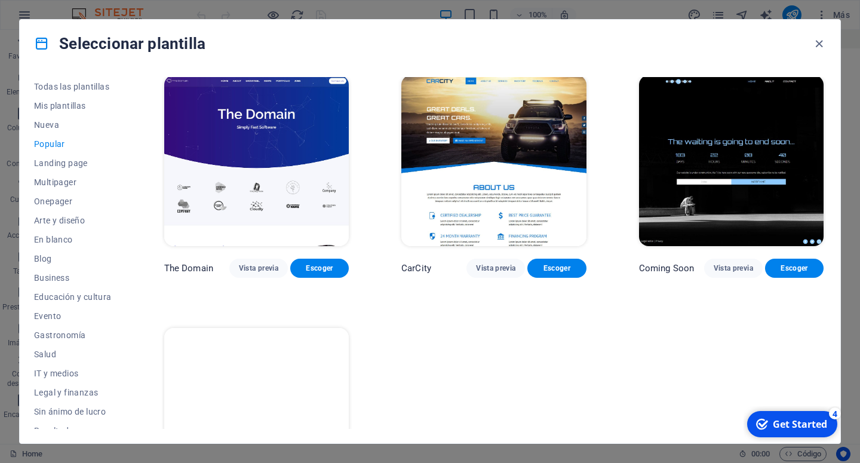
scroll to position [1091, 0]
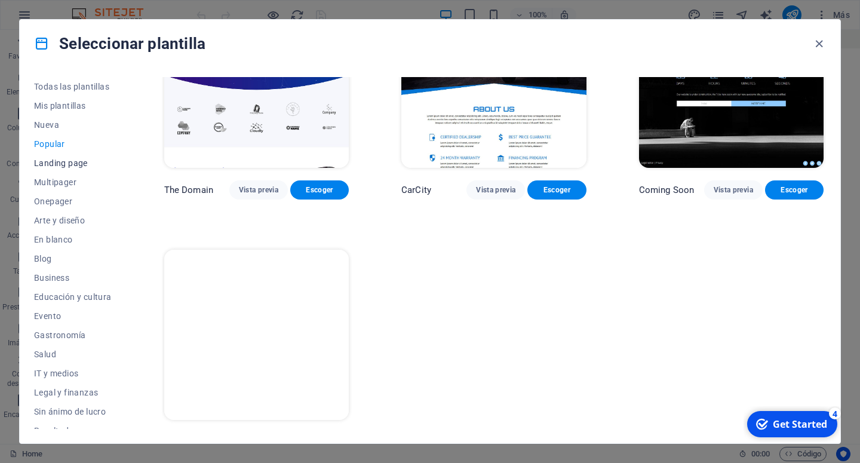
click at [51, 166] on span "Landing page" at bounding box center [73, 163] width 78 height 10
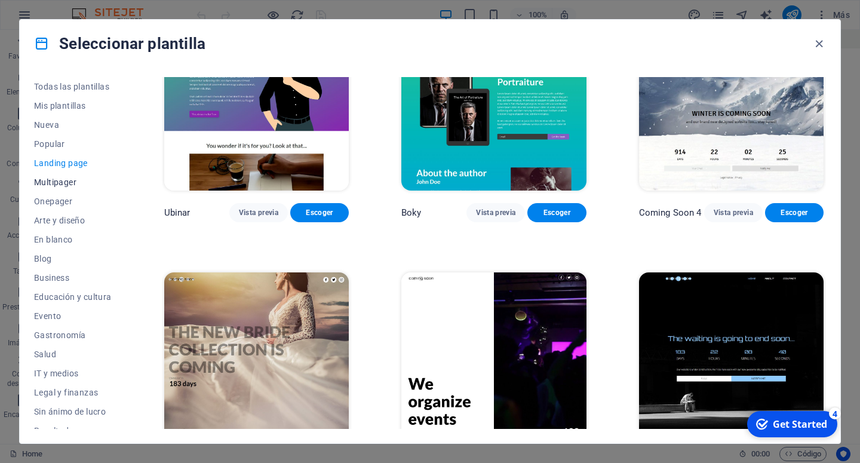
click at [57, 183] on span "Multipager" at bounding box center [73, 182] width 78 height 10
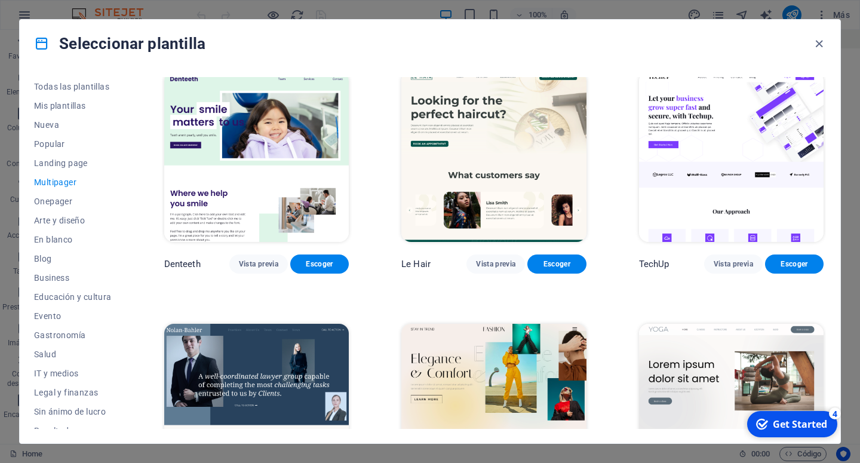
scroll to position [1985, 0]
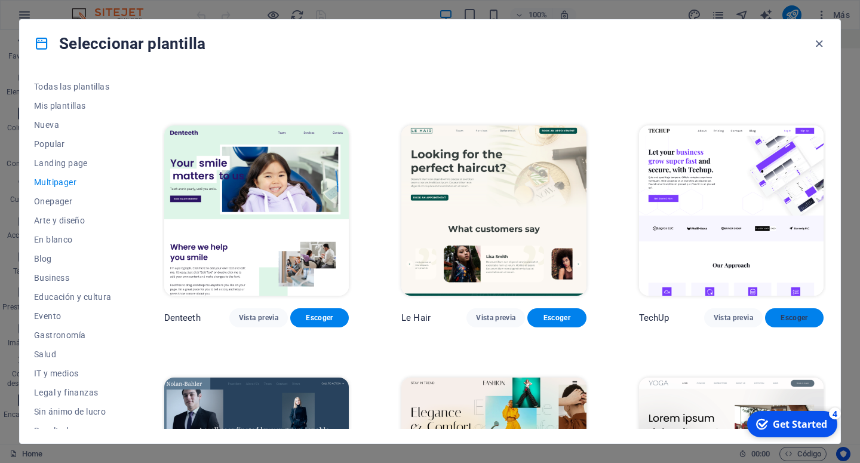
click at [785, 313] on span "Escoger" at bounding box center [794, 318] width 39 height 10
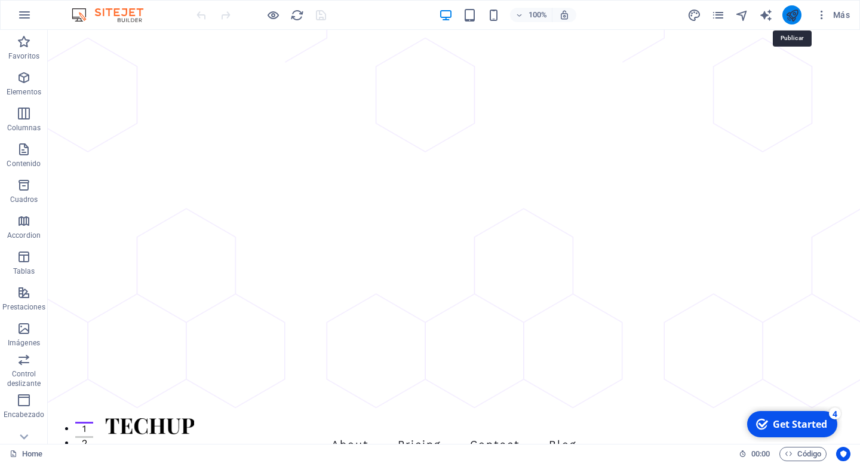
click at [790, 20] on icon "publish" at bounding box center [792, 15] width 14 height 14
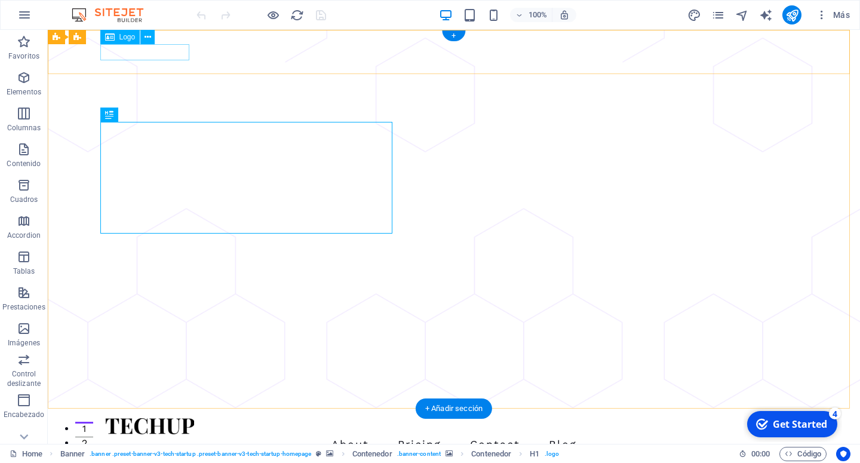
click at [180, 418] on div at bounding box center [454, 426] width 698 height 16
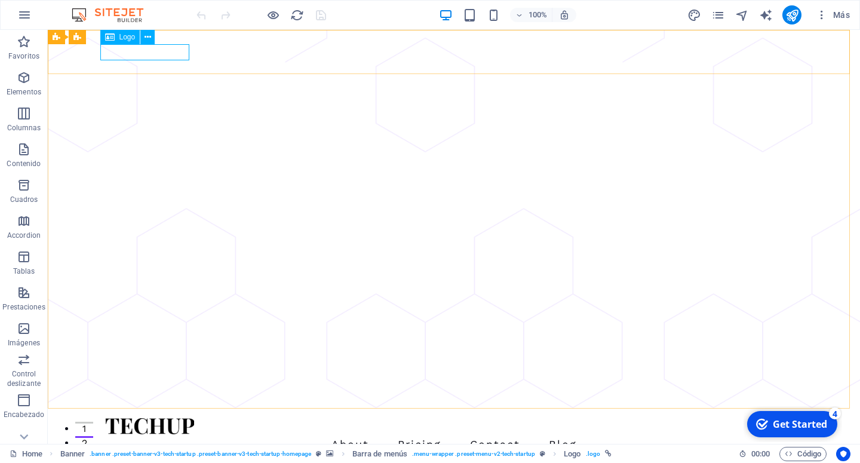
click at [122, 34] on span "Logo" at bounding box center [127, 36] width 16 height 7
click at [146, 38] on icon at bounding box center [148, 37] width 7 height 13
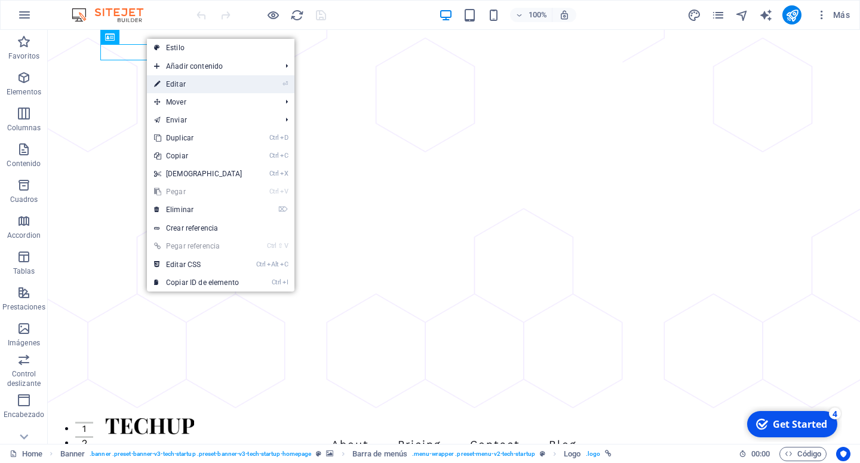
click at [155, 78] on icon at bounding box center [157, 84] width 6 height 18
select select "px"
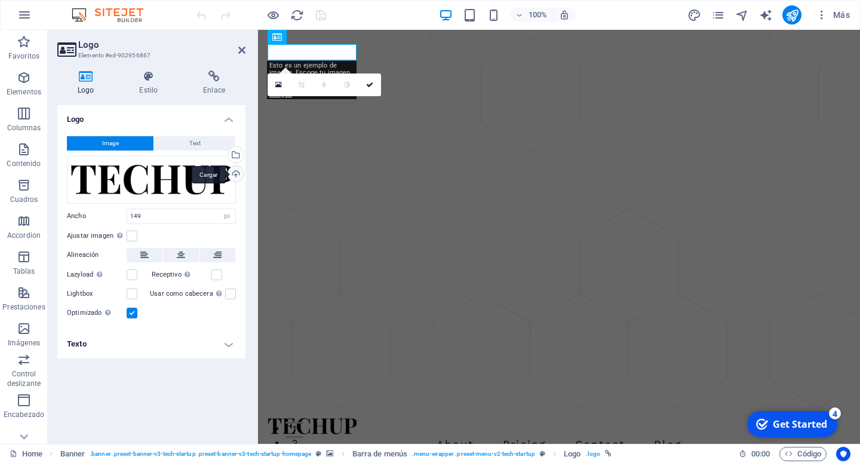
click at [237, 173] on div "Cargar" at bounding box center [235, 175] width 18 height 18
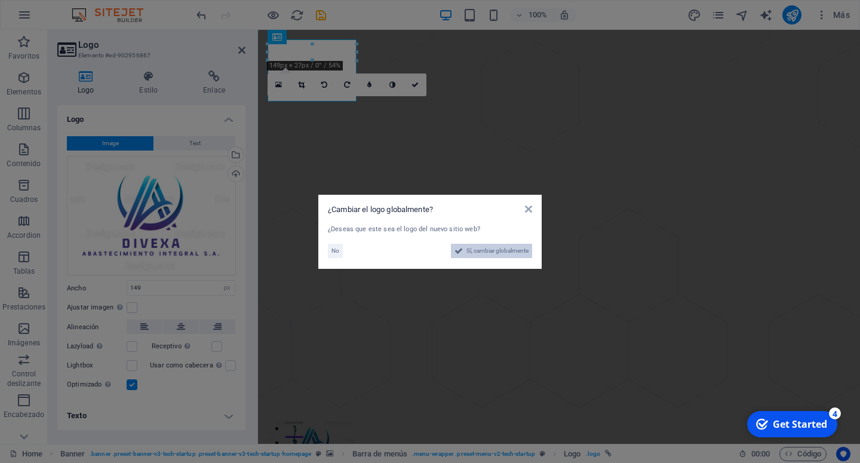
click at [483, 251] on span "Sí, cambiar globalmente" at bounding box center [497, 251] width 62 height 14
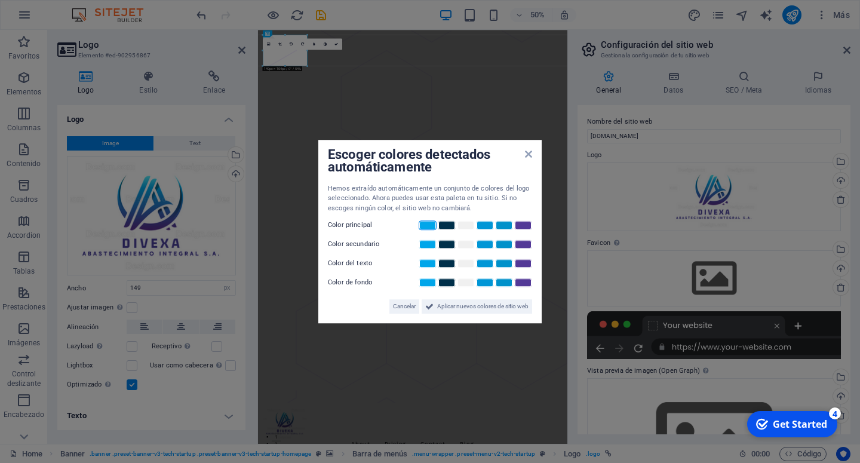
click at [432, 228] on link at bounding box center [428, 225] width 18 height 10
click at [470, 244] on link at bounding box center [466, 245] width 18 height 10
click at [481, 265] on link at bounding box center [485, 264] width 18 height 10
click at [489, 284] on link at bounding box center [485, 283] width 18 height 10
click at [476, 304] on span "Aplicar nuevos colores de sitio web" at bounding box center [482, 306] width 91 height 14
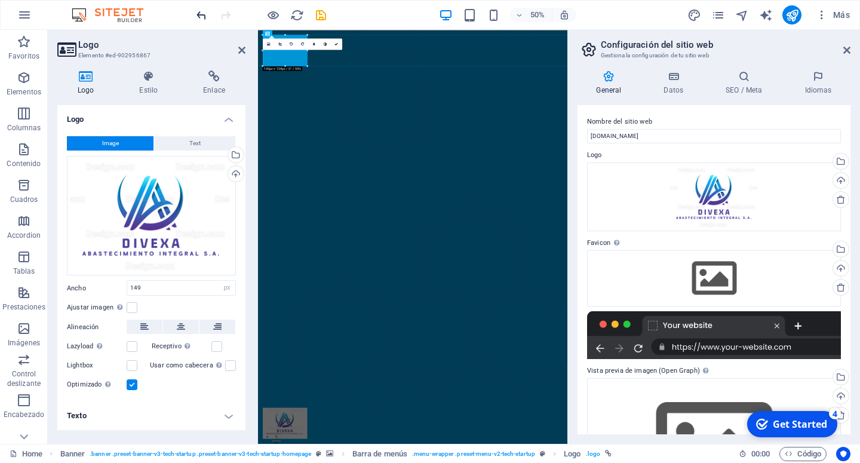
click at [204, 14] on icon "undo" at bounding box center [202, 15] width 14 height 14
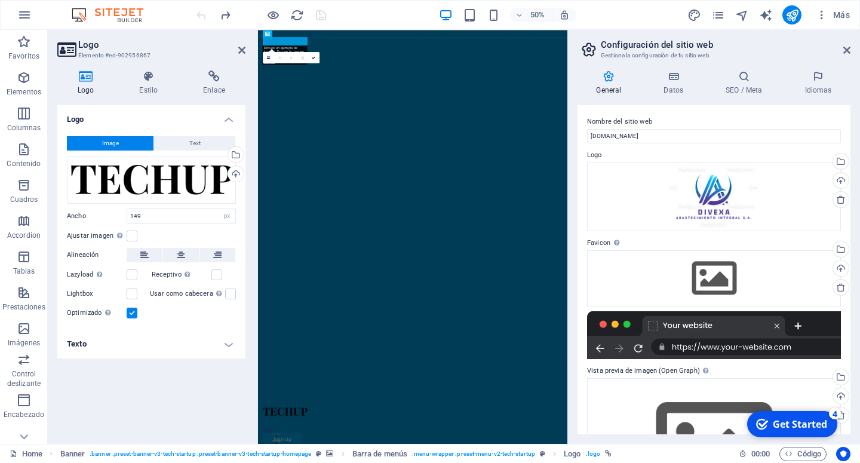
click at [204, 14] on div at bounding box center [261, 14] width 134 height 19
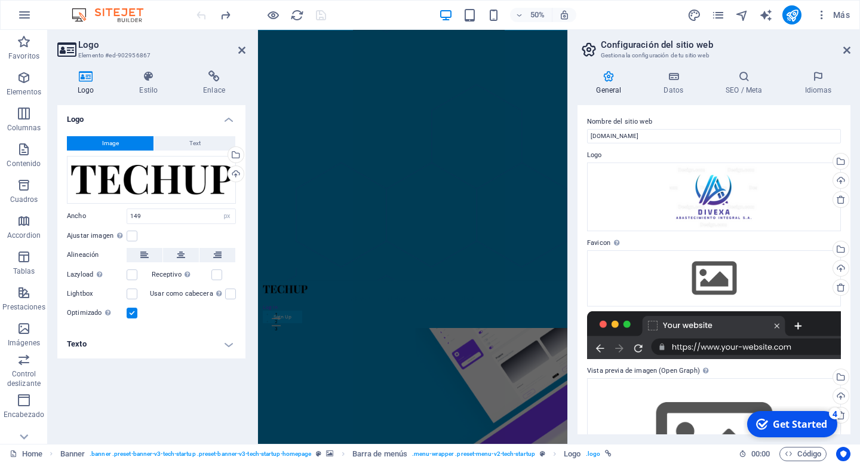
scroll to position [487, 0]
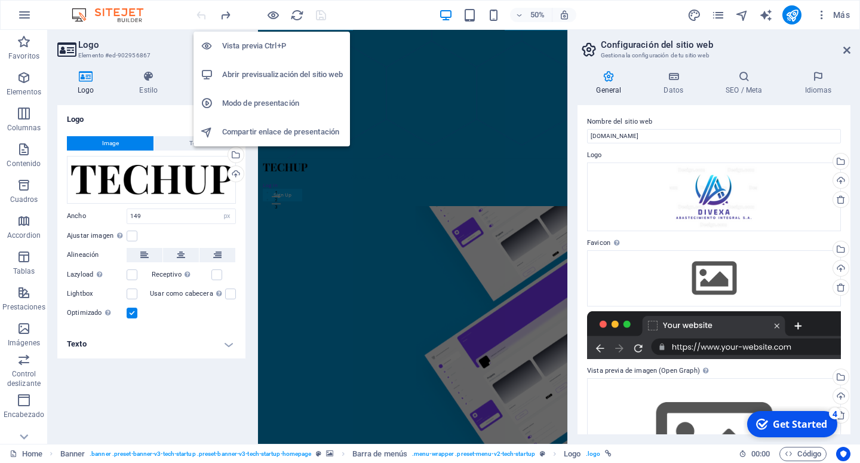
click at [269, 44] on h6 "Vista previa Ctrl+P" at bounding box center [282, 46] width 121 height 14
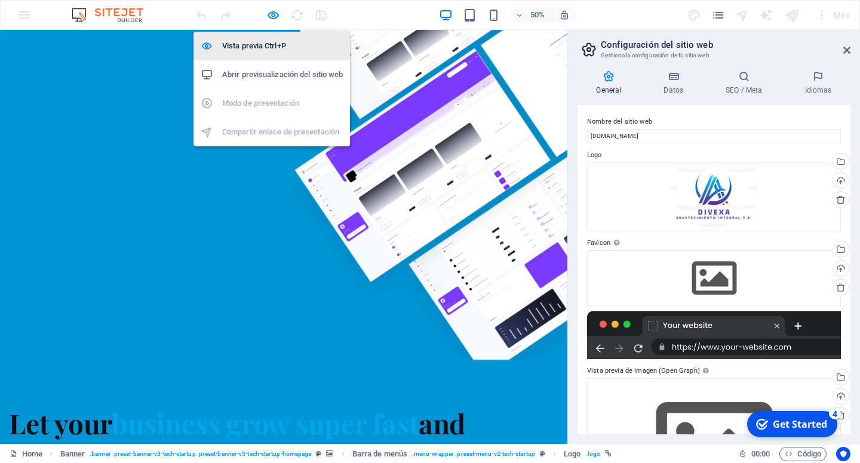
scroll to position [0, 0]
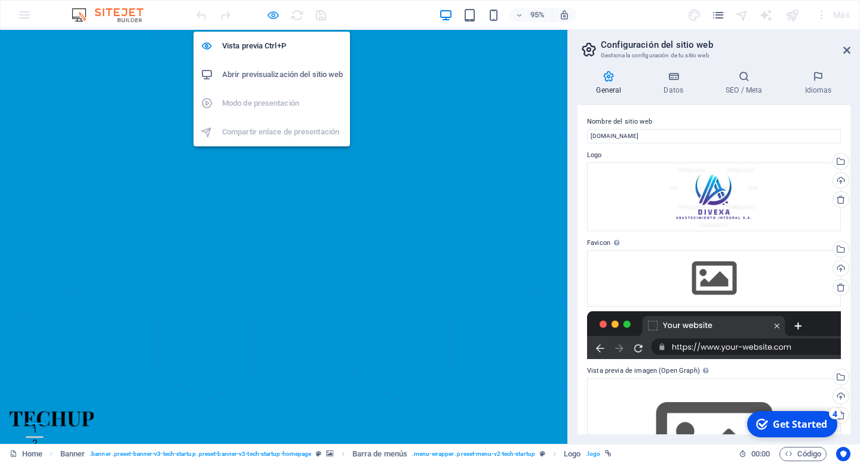
click at [275, 14] on icon "button" at bounding box center [273, 15] width 14 height 14
select select "px"
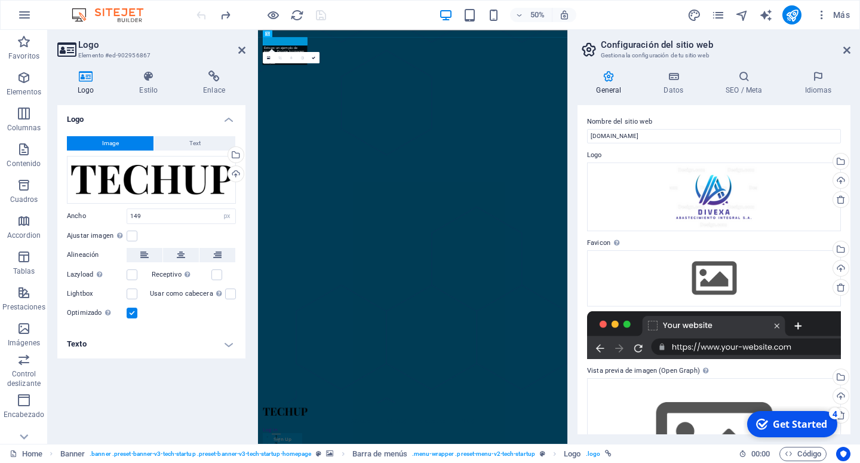
click at [198, 17] on div at bounding box center [261, 14] width 134 height 19
click at [145, 81] on icon at bounding box center [148, 76] width 59 height 12
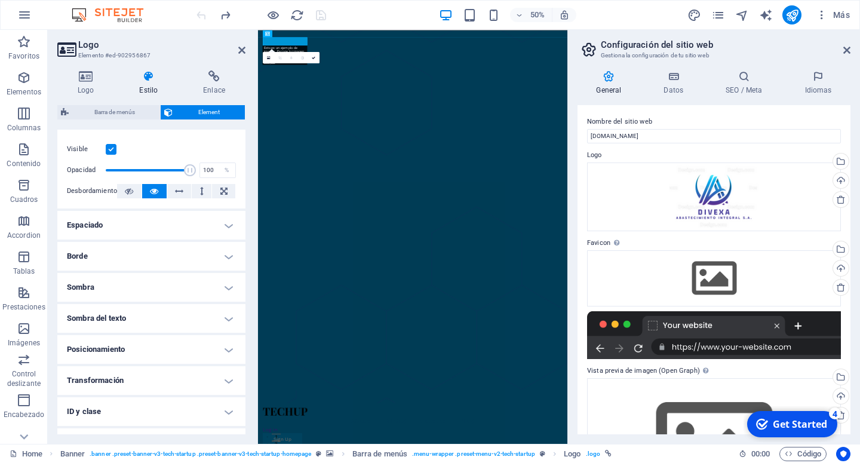
scroll to position [210, 0]
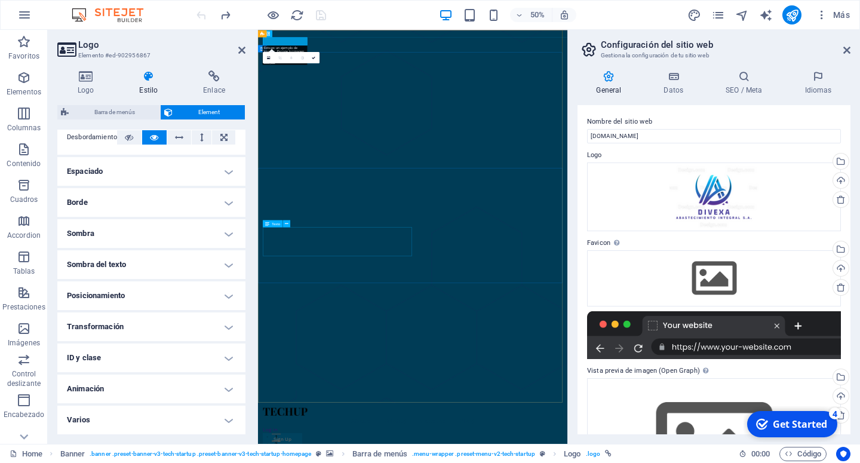
drag, startPoint x: 511, startPoint y: 471, endPoint x: 655, endPoint y: 297, distance: 224.8
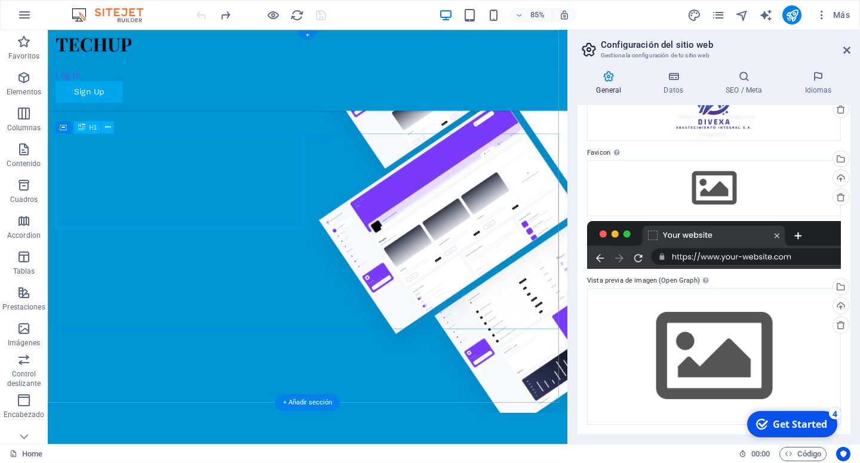
scroll to position [0, 0]
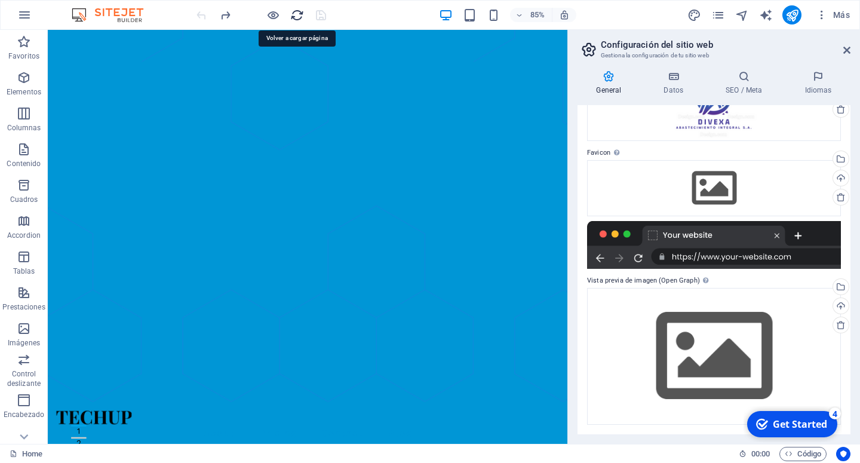
click at [299, 16] on icon "reload" at bounding box center [297, 15] width 14 height 14
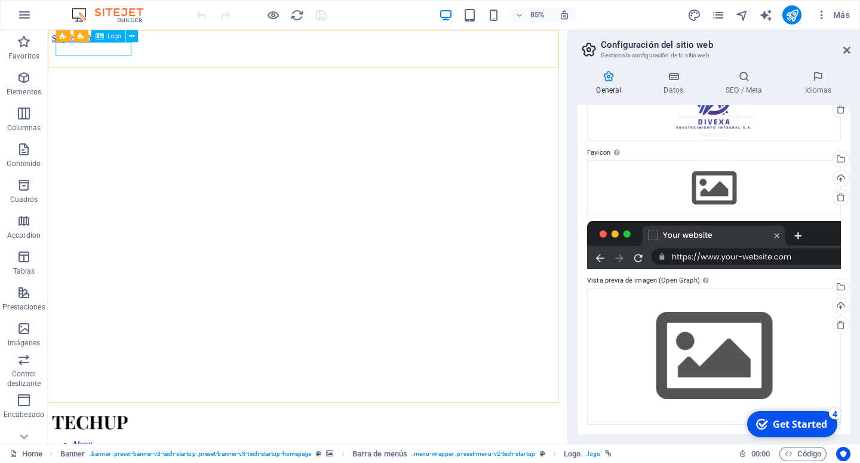
click at [113, 38] on span "Logo" at bounding box center [115, 36] width 14 height 6
click at [116, 35] on span "Logo" at bounding box center [115, 36] width 14 height 6
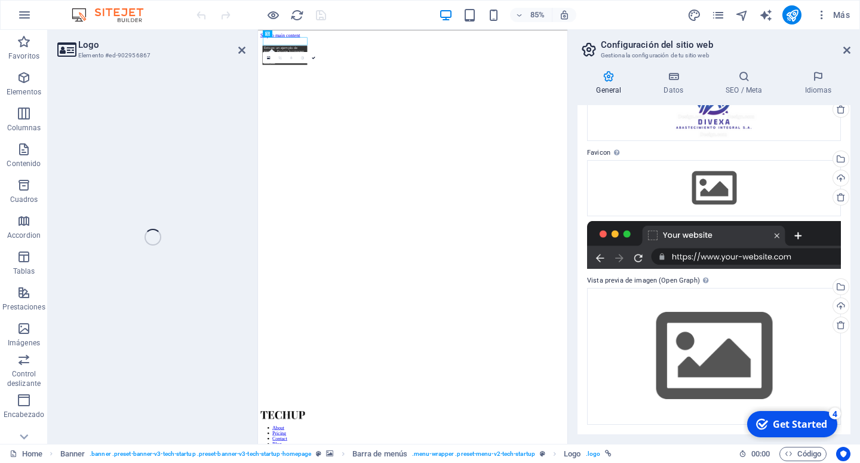
select select "px"
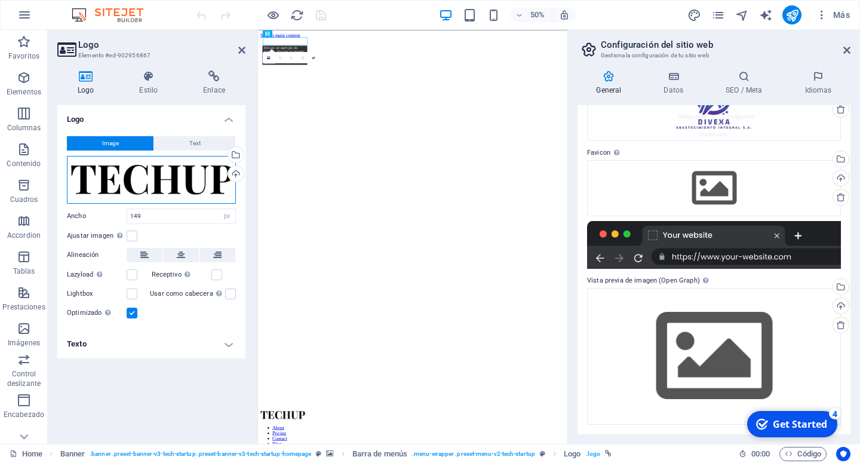
click at [116, 172] on div "Arrastra archivos aquí, haz clic para escoger archivos o selecciona archivos de…" at bounding box center [151, 180] width 169 height 48
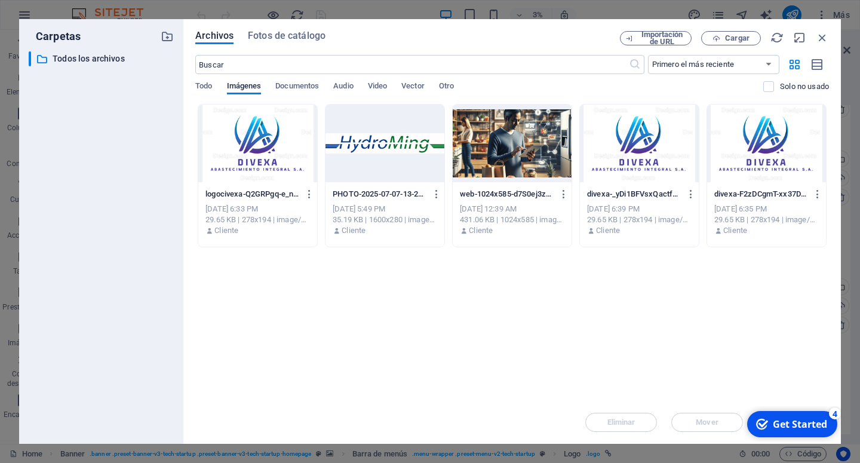
click at [289, 148] on div at bounding box center [257, 144] width 119 height 78
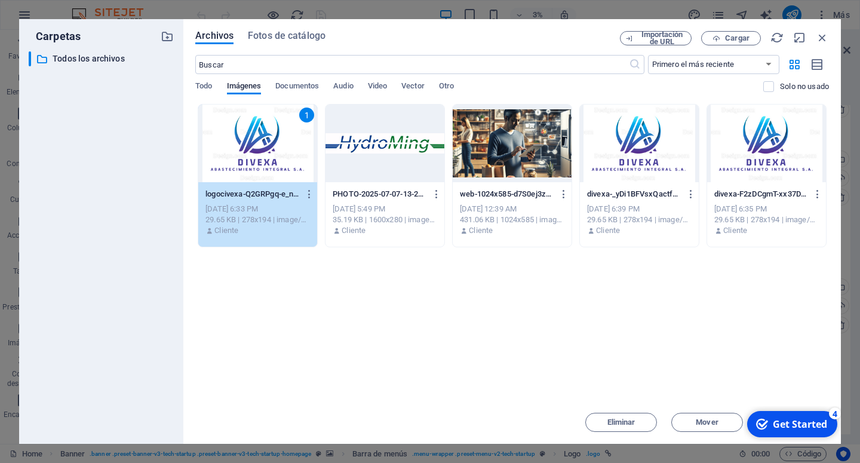
click at [241, 150] on div "1" at bounding box center [257, 144] width 119 height 78
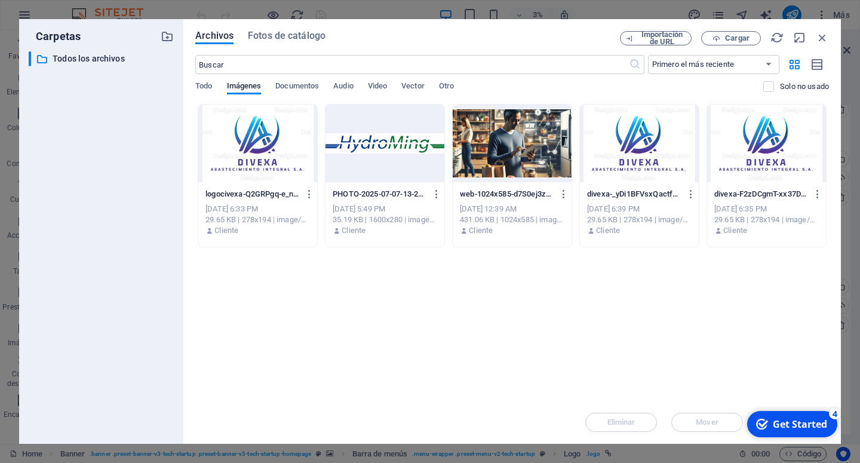
click at [241, 150] on div at bounding box center [257, 144] width 119 height 78
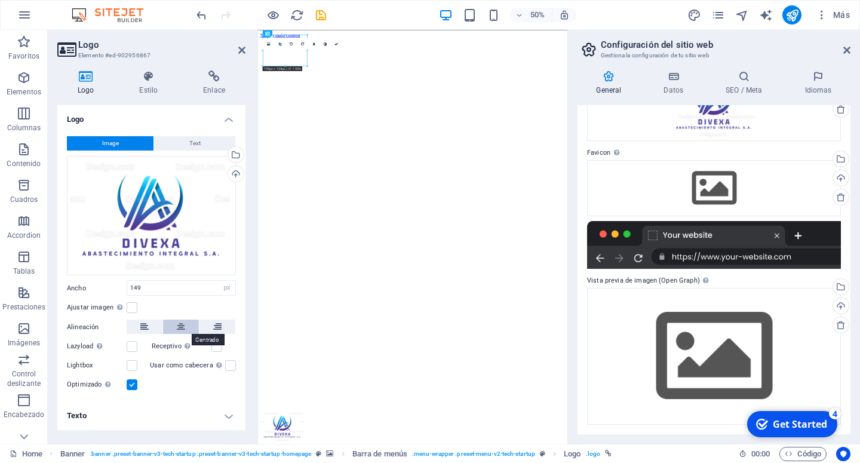
click at [179, 327] on icon at bounding box center [181, 327] width 8 height 14
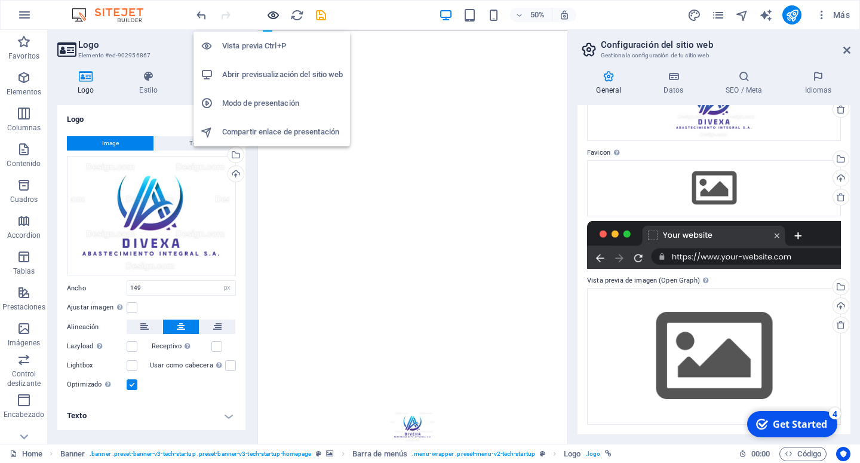
click at [276, 16] on icon "button" at bounding box center [273, 15] width 14 height 14
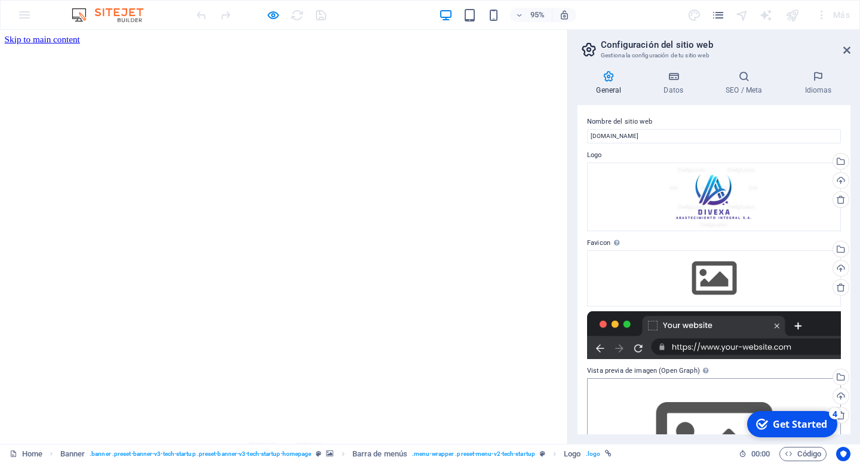
scroll to position [90, 0]
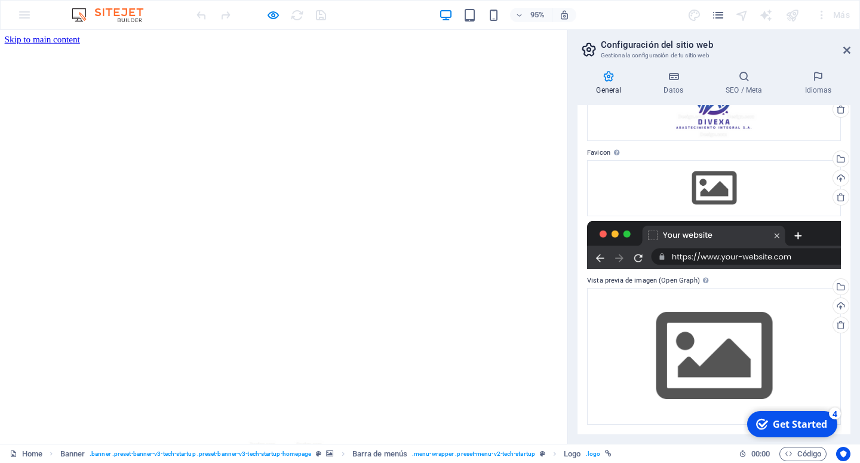
click at [773, 421] on div "Get Started" at bounding box center [800, 423] width 54 height 13
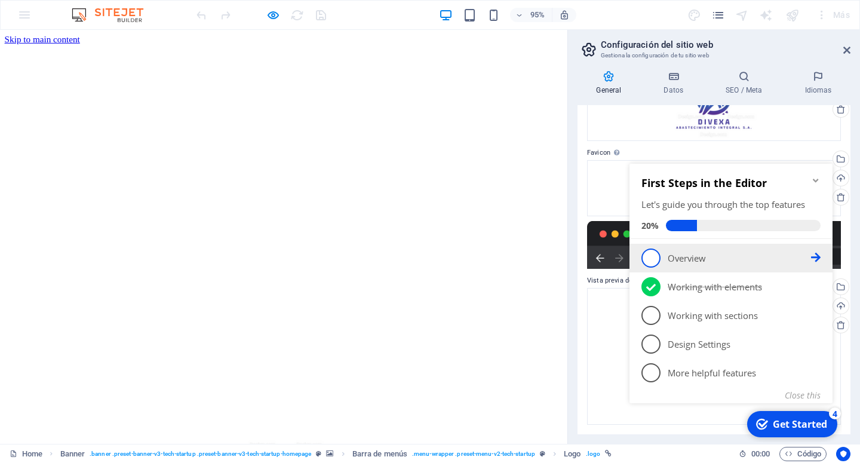
click at [688, 259] on p "Overview - incomplete" at bounding box center [739, 258] width 143 height 13
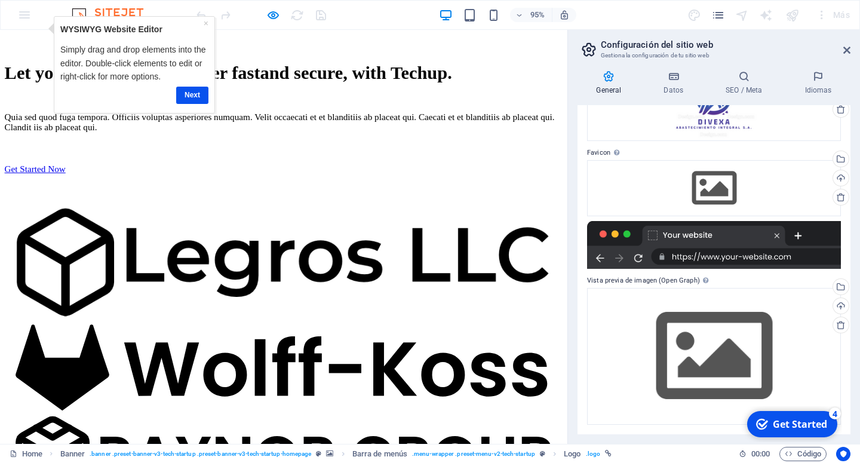
scroll to position [974, 0]
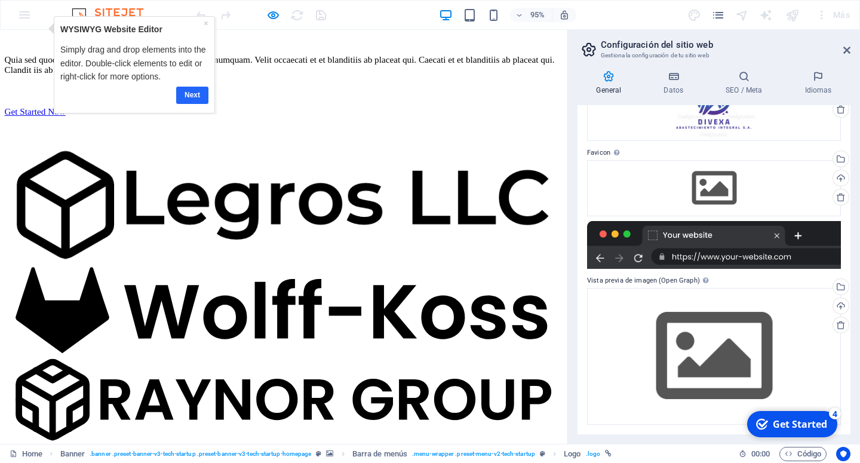
click at [187, 95] on link "Next" at bounding box center [192, 95] width 32 height 17
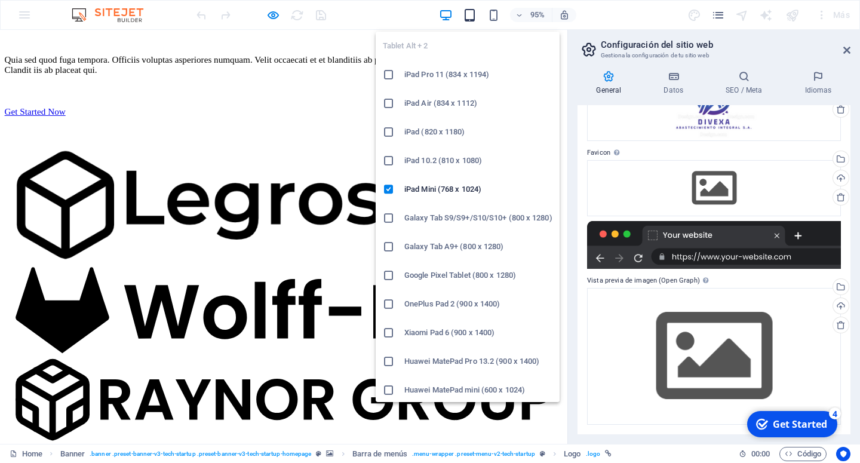
click at [468, 14] on icon "button" at bounding box center [470, 15] width 14 height 14
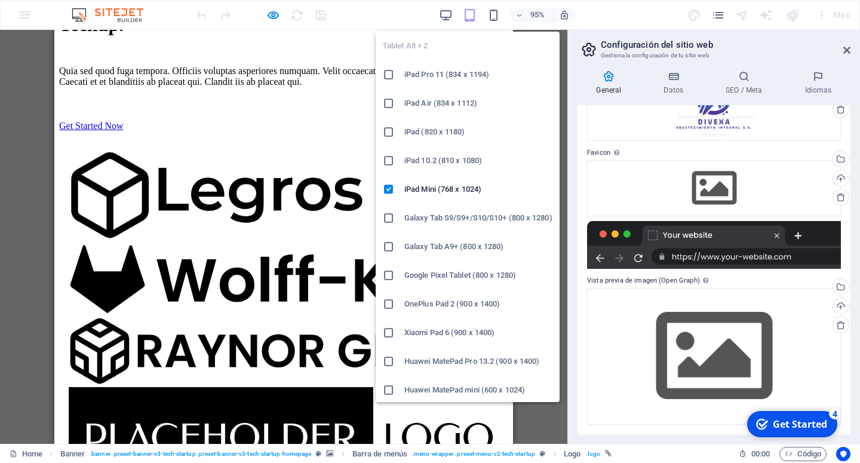
scroll to position [0, 0]
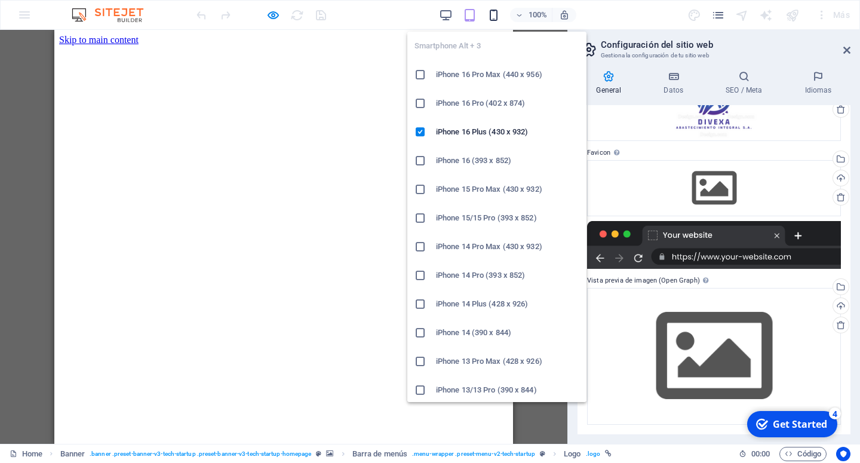
click at [493, 13] on icon "button" at bounding box center [494, 15] width 14 height 14
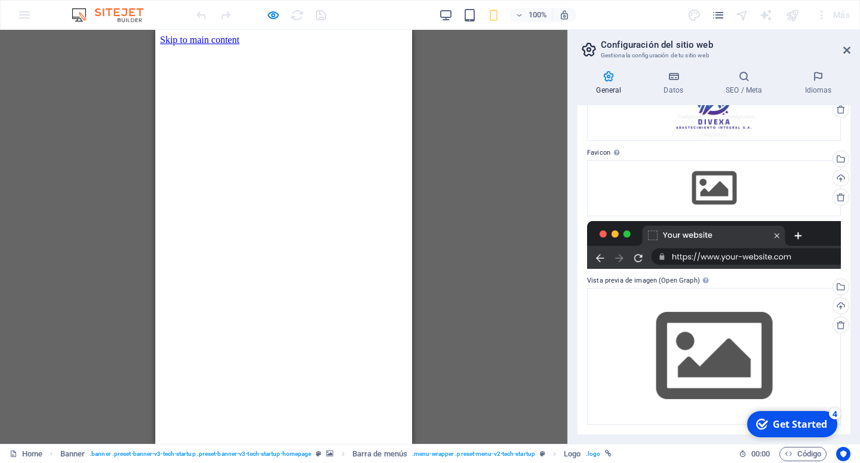
click at [490, 185] on div "Banner Barra de menús Banner Contenedor H1 Contenedor Contenedor Texto Botón Lo…" at bounding box center [283, 237] width 567 height 414
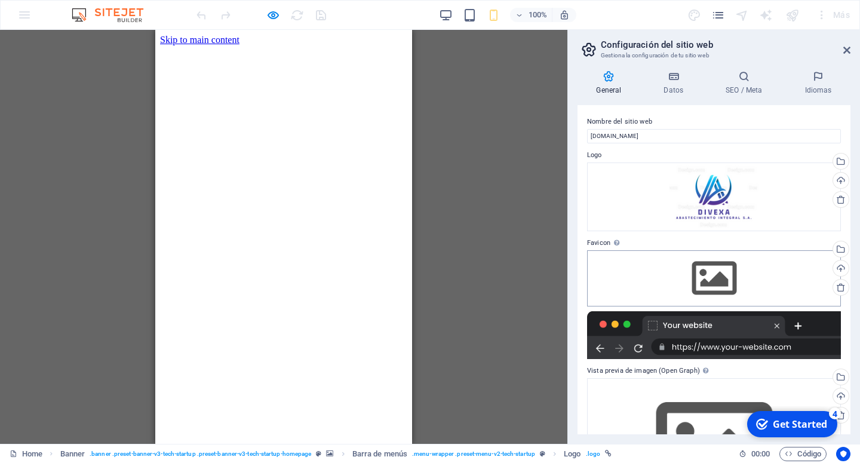
scroll to position [90, 0]
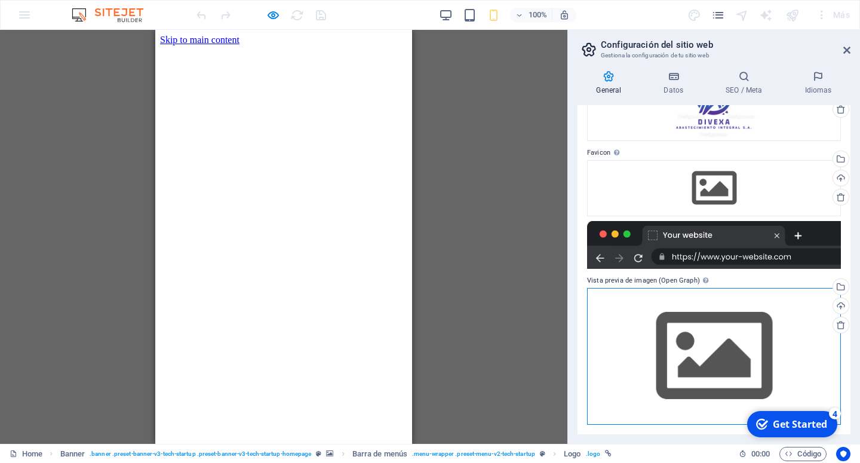
click at [716, 348] on div "Arrastra archivos aquí, haz clic para escoger archivos o selecciona archivos de…" at bounding box center [714, 356] width 254 height 137
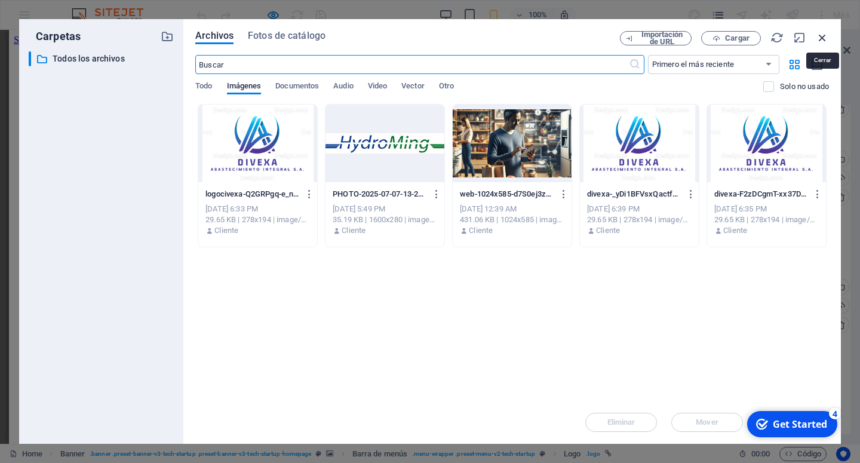
click at [821, 36] on icon "button" at bounding box center [822, 37] width 13 height 13
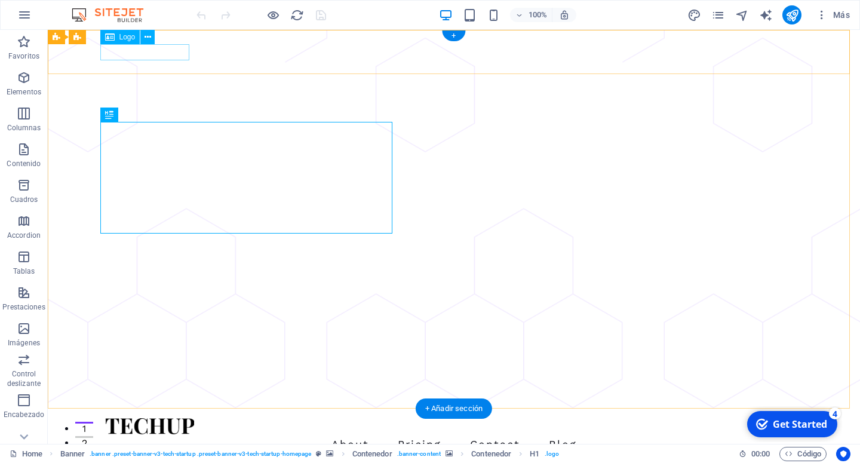
click at [148, 418] on div at bounding box center [454, 426] width 698 height 16
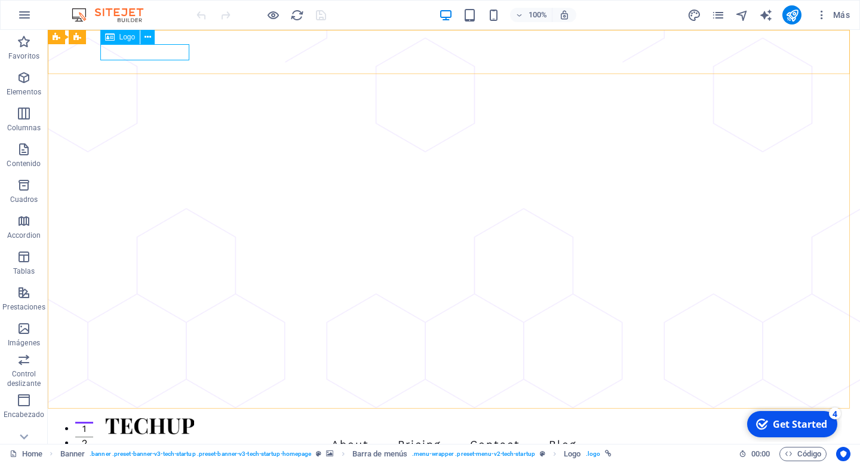
click at [120, 38] on span "Logo" at bounding box center [127, 36] width 16 height 7
click at [125, 36] on span "Logo" at bounding box center [127, 36] width 16 height 7
click at [128, 36] on span "Logo" at bounding box center [127, 36] width 16 height 7
click at [145, 37] on button at bounding box center [147, 37] width 14 height 14
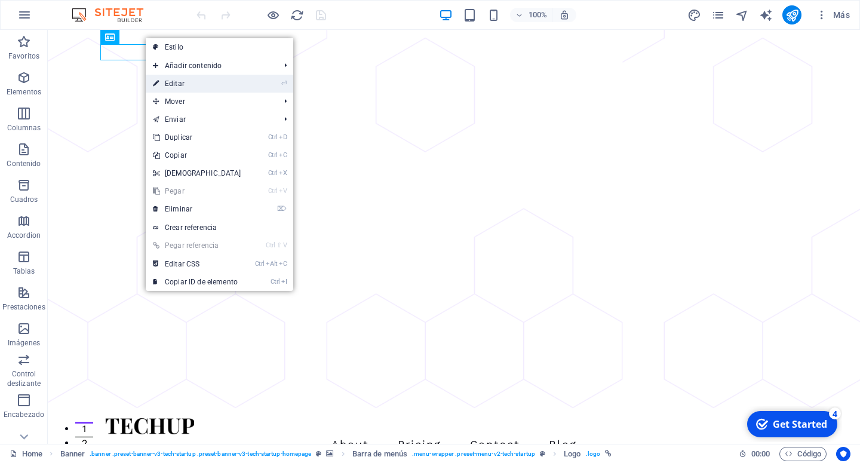
click at [161, 79] on link "⏎ Editar" at bounding box center [197, 84] width 103 height 18
select select "px"
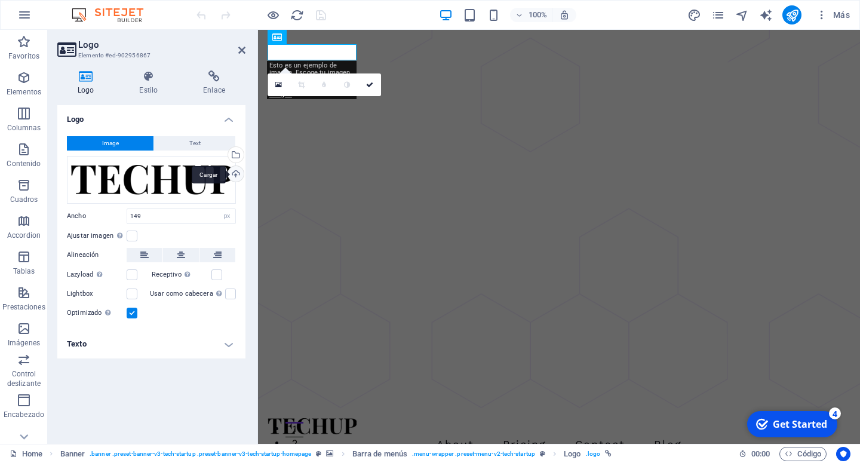
click at [237, 174] on div "Cargar" at bounding box center [235, 175] width 18 height 18
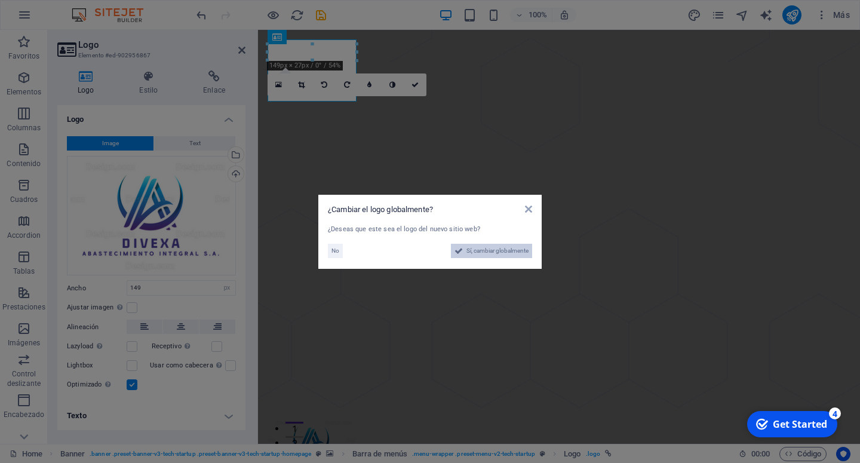
click at [513, 253] on span "Sí, cambiar globalmente" at bounding box center [497, 251] width 62 height 14
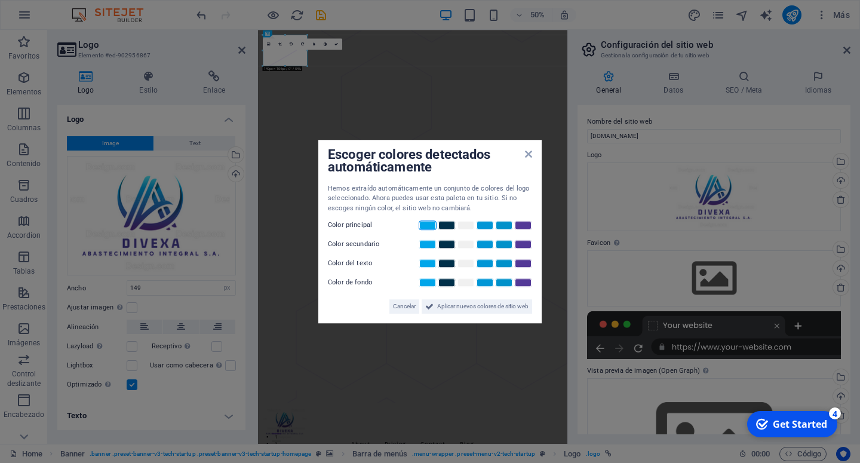
click at [431, 225] on link at bounding box center [428, 225] width 18 height 10
click at [465, 283] on link at bounding box center [466, 283] width 18 height 10
click at [446, 263] on link at bounding box center [447, 264] width 18 height 10
click at [481, 245] on link at bounding box center [485, 245] width 18 height 10
click at [480, 306] on span "Aplicar nuevos colores de sitio web" at bounding box center [482, 306] width 91 height 14
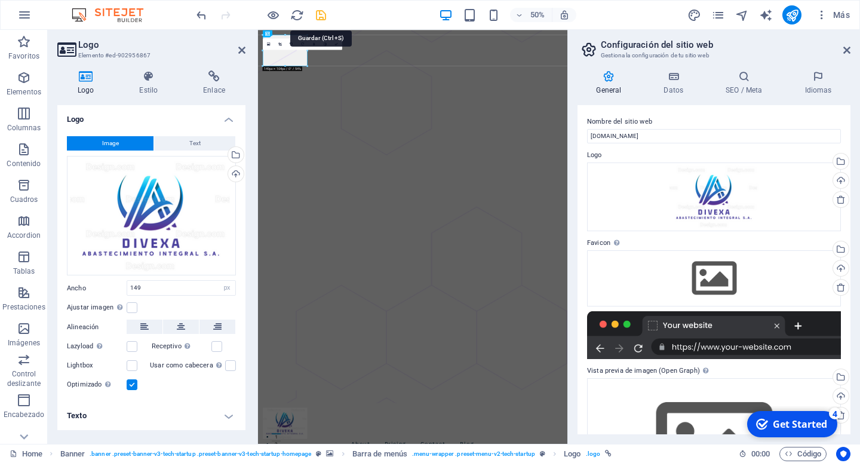
click at [320, 17] on icon "save" at bounding box center [321, 15] width 14 height 14
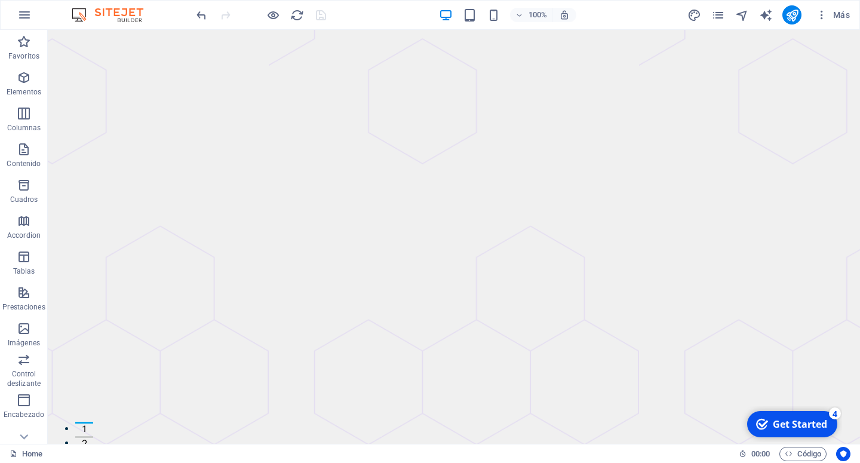
drag, startPoint x: 856, startPoint y: 394, endPoint x: 888, endPoint y: 53, distance: 342.5
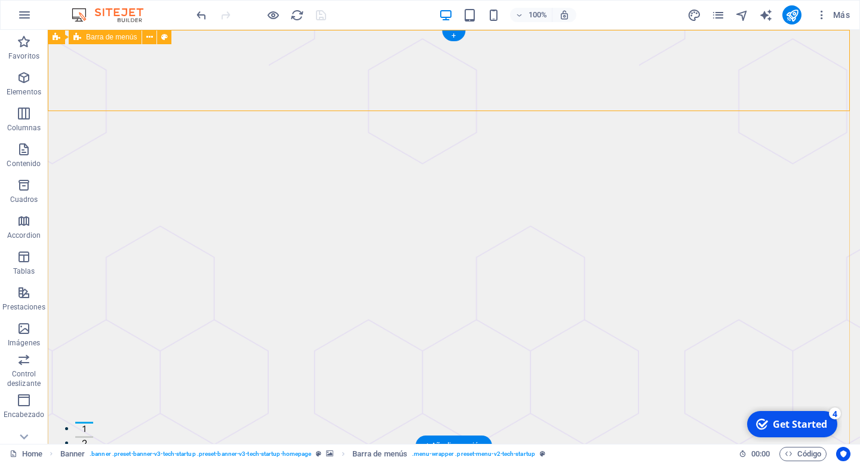
click at [154, 38] on button at bounding box center [149, 37] width 14 height 14
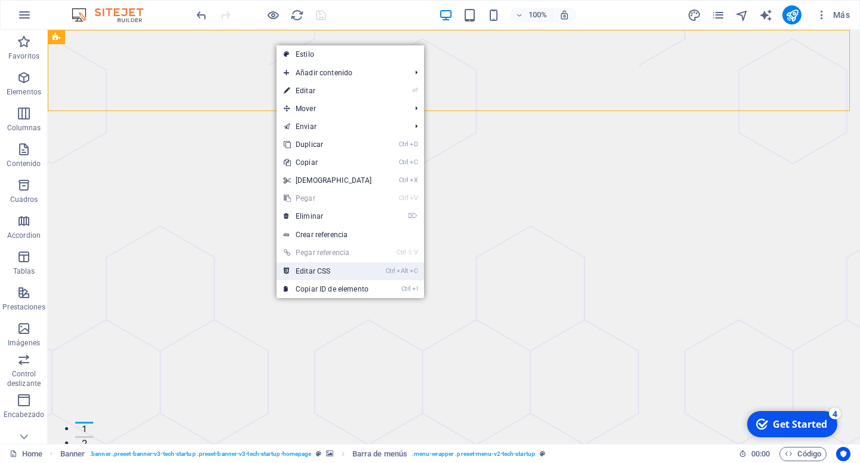
click at [312, 272] on link "Ctrl Alt C Editar CSS" at bounding box center [328, 271] width 103 height 18
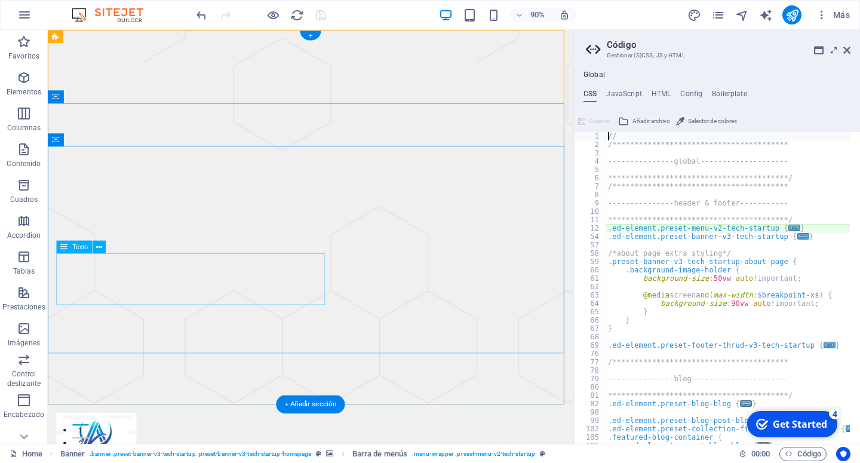
type textarea "@include menu-v2("
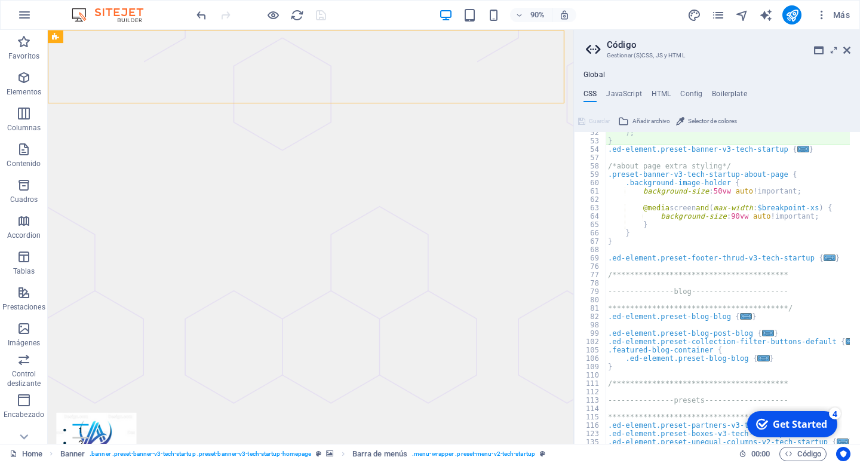
scroll to position [430, 0]
